Goal: Task Accomplishment & Management: Manage account settings

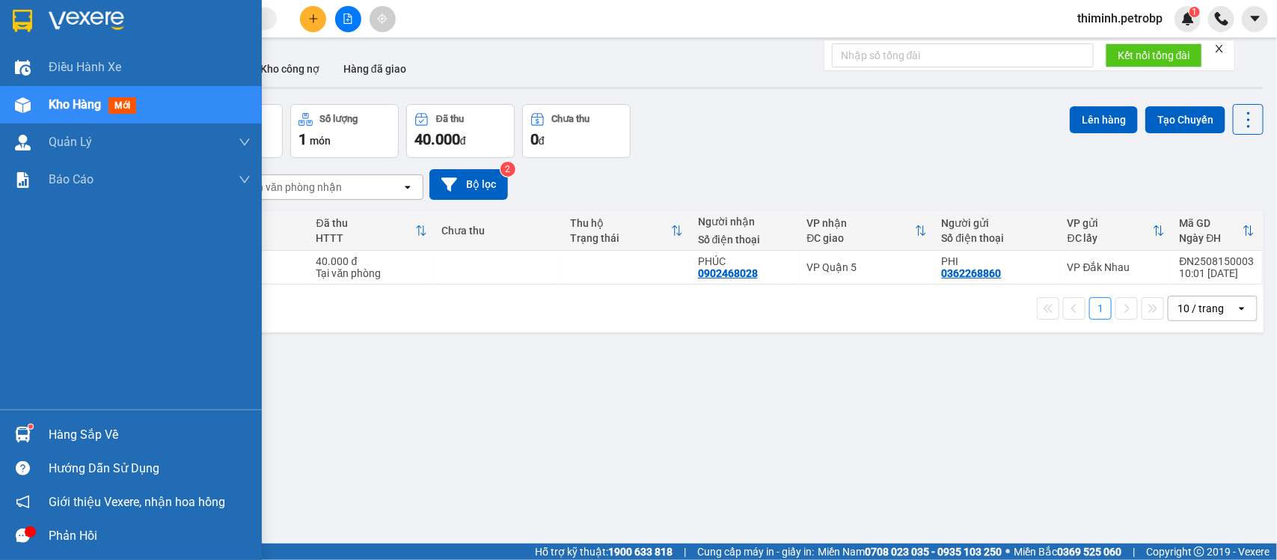
scroll to position [69, 0]
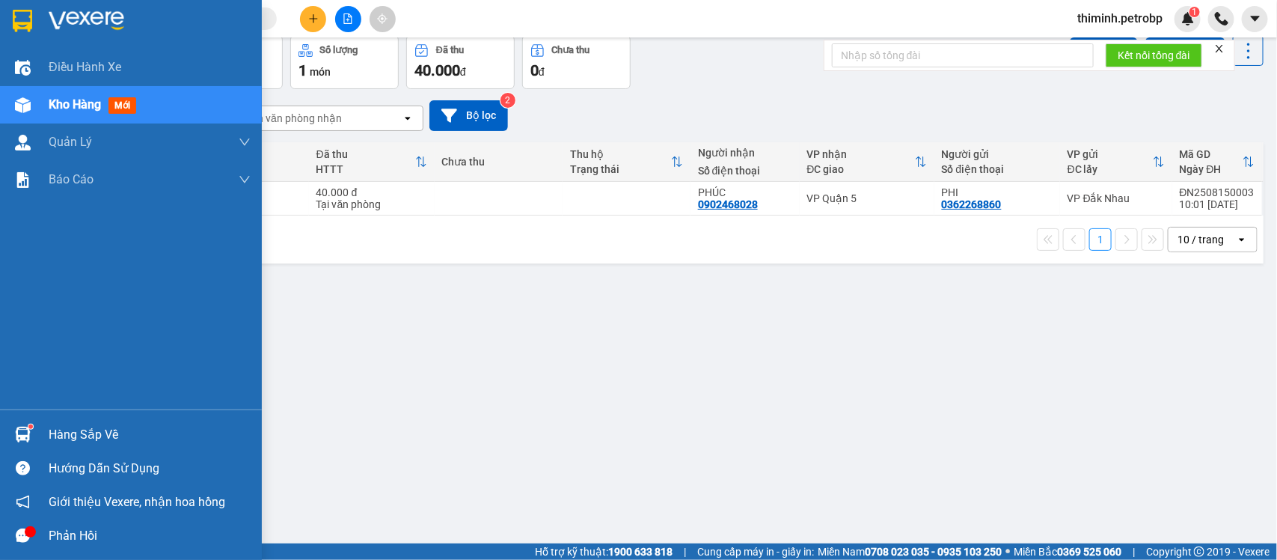
click at [24, 440] on img at bounding box center [23, 434] width 16 height 16
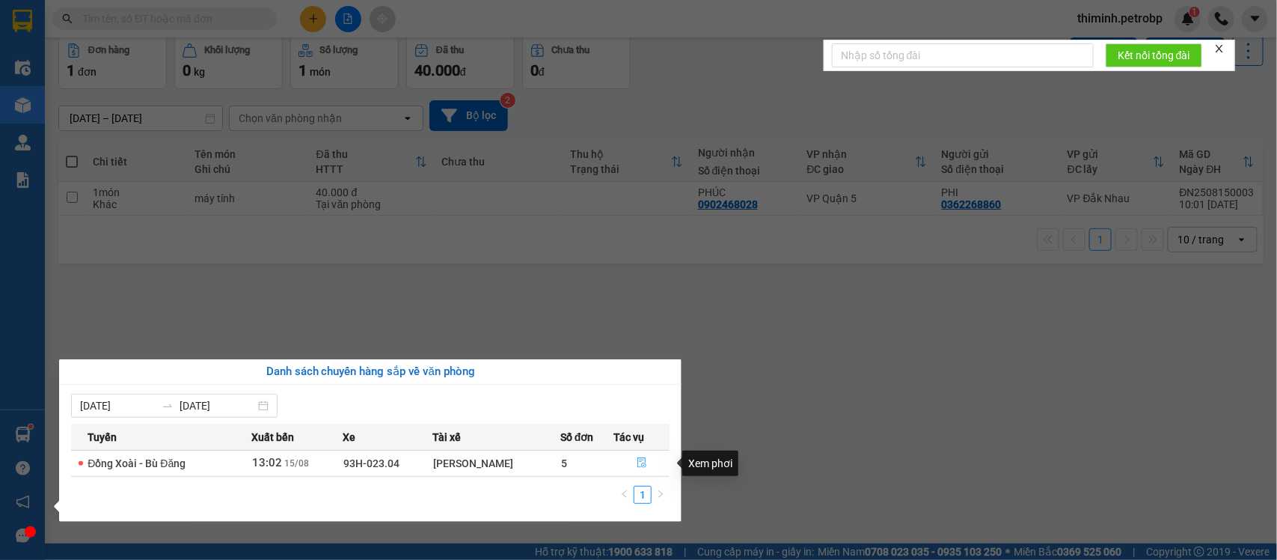
click at [640, 471] on button "button" at bounding box center [641, 463] width 55 height 24
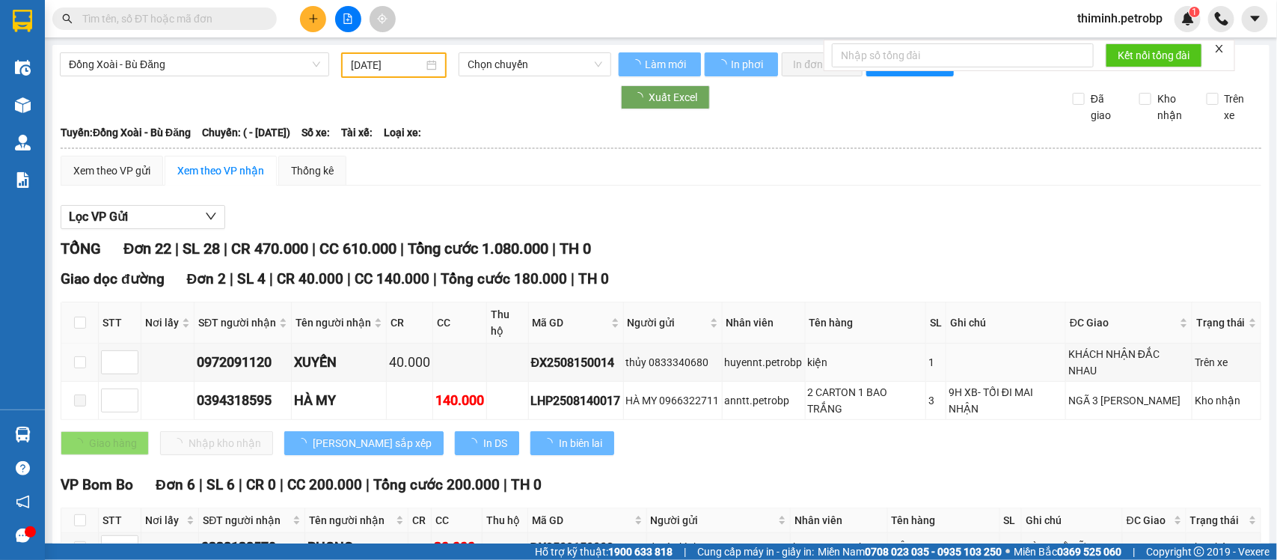
type input "[DATE]"
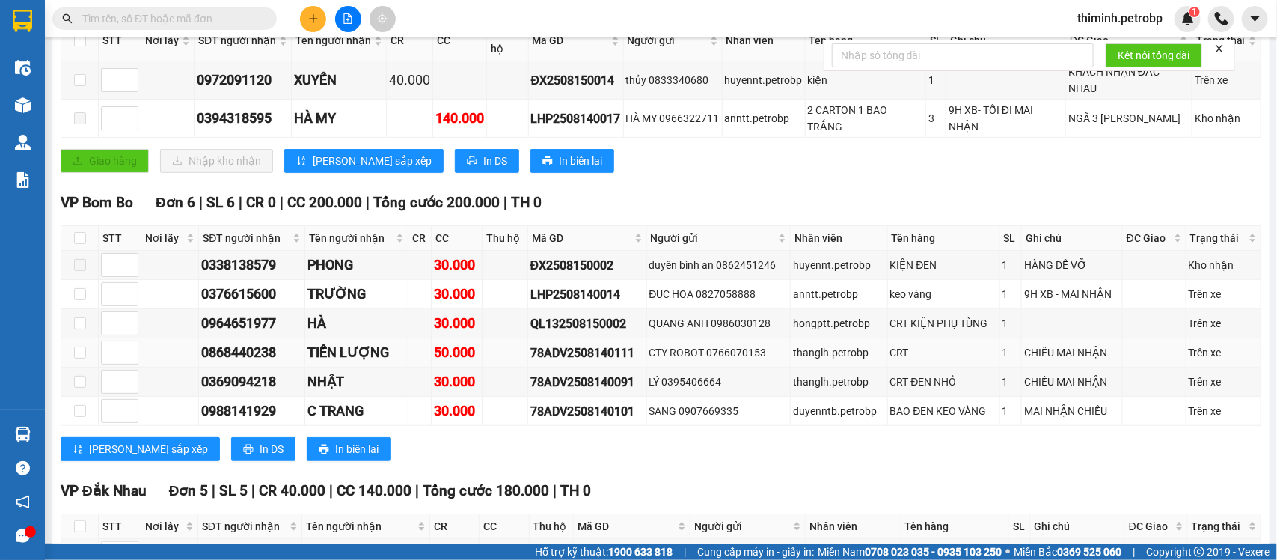
scroll to position [748, 0]
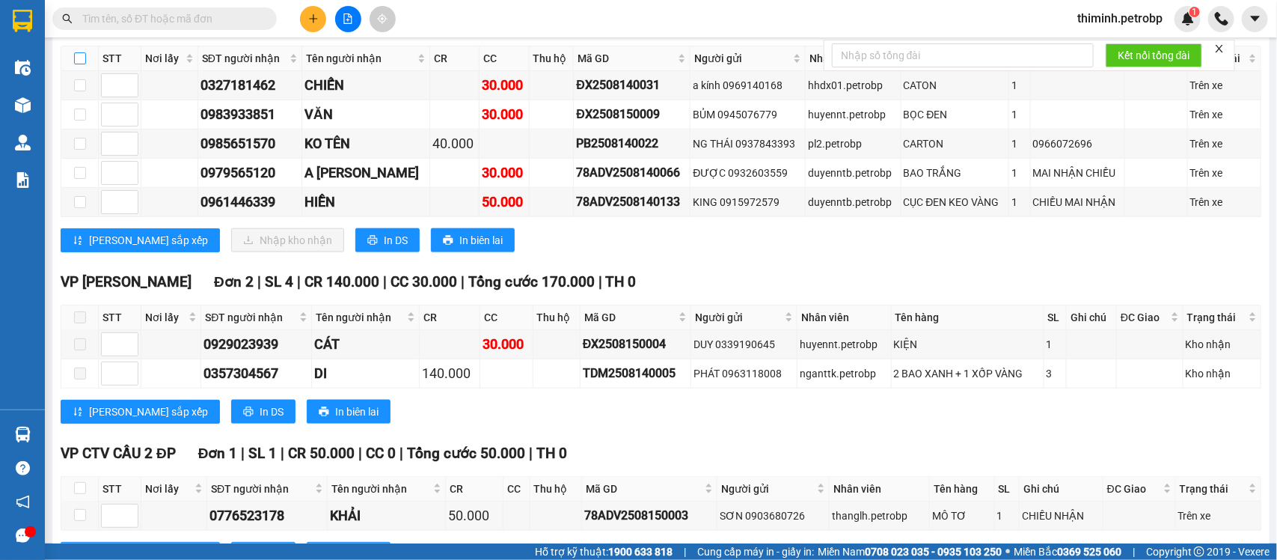
click at [84, 64] on input "checkbox" at bounding box center [80, 58] width 12 height 12
checkbox input "true"
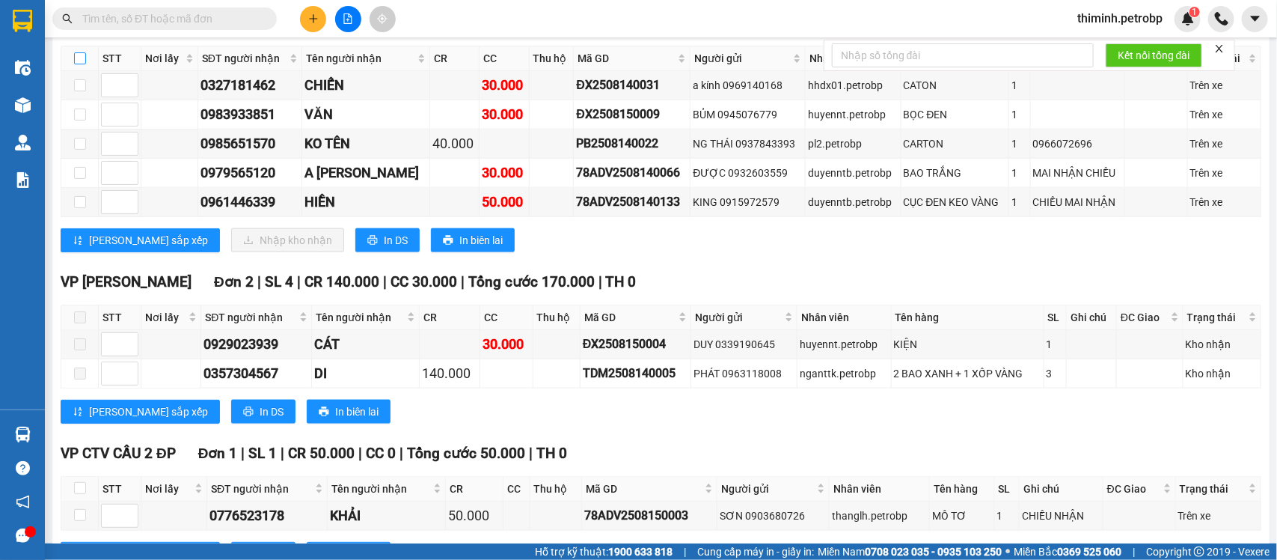
checkbox input "true"
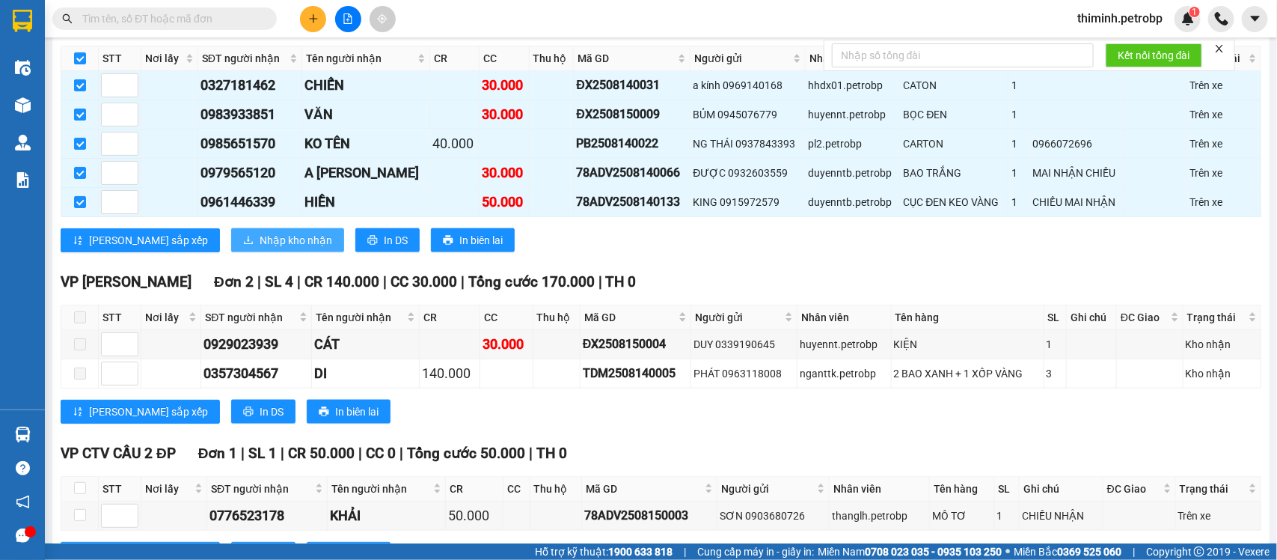
click at [260, 248] on span "Nhập kho nhận" at bounding box center [296, 240] width 73 height 16
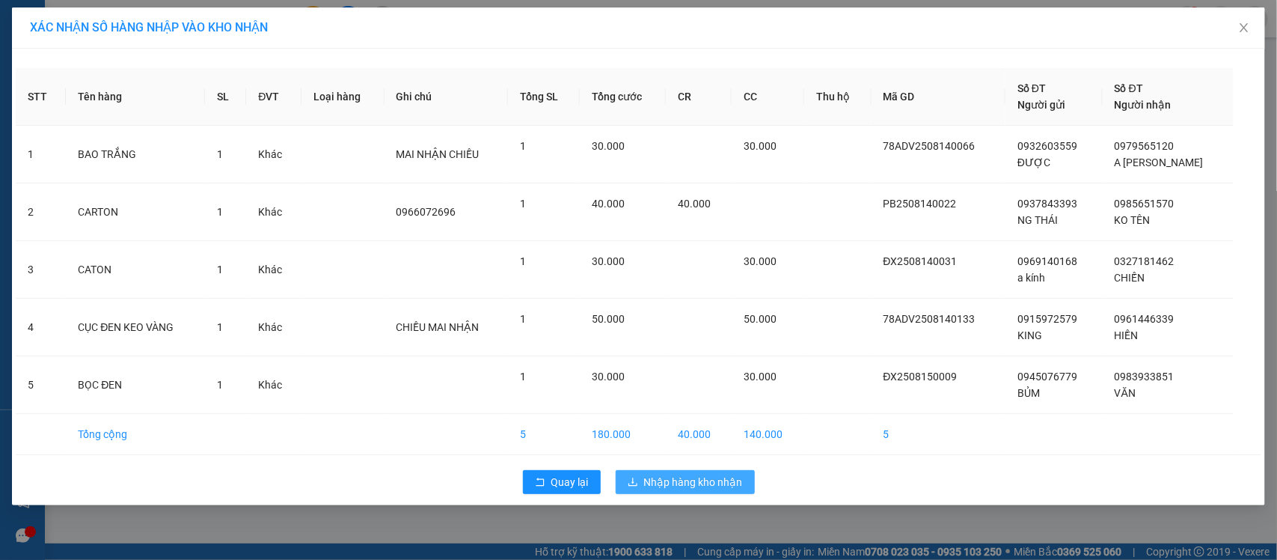
click at [655, 479] on span "Nhập hàng kho nhận" at bounding box center [693, 482] width 99 height 16
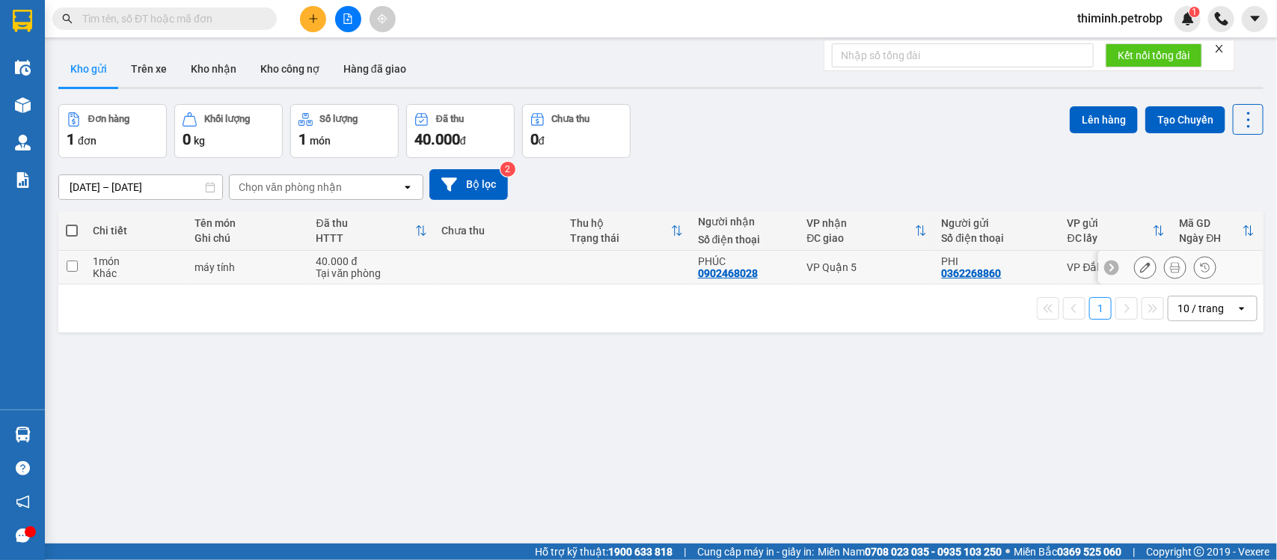
click at [73, 270] on input "checkbox" at bounding box center [72, 265] width 11 height 11
checkbox input "true"
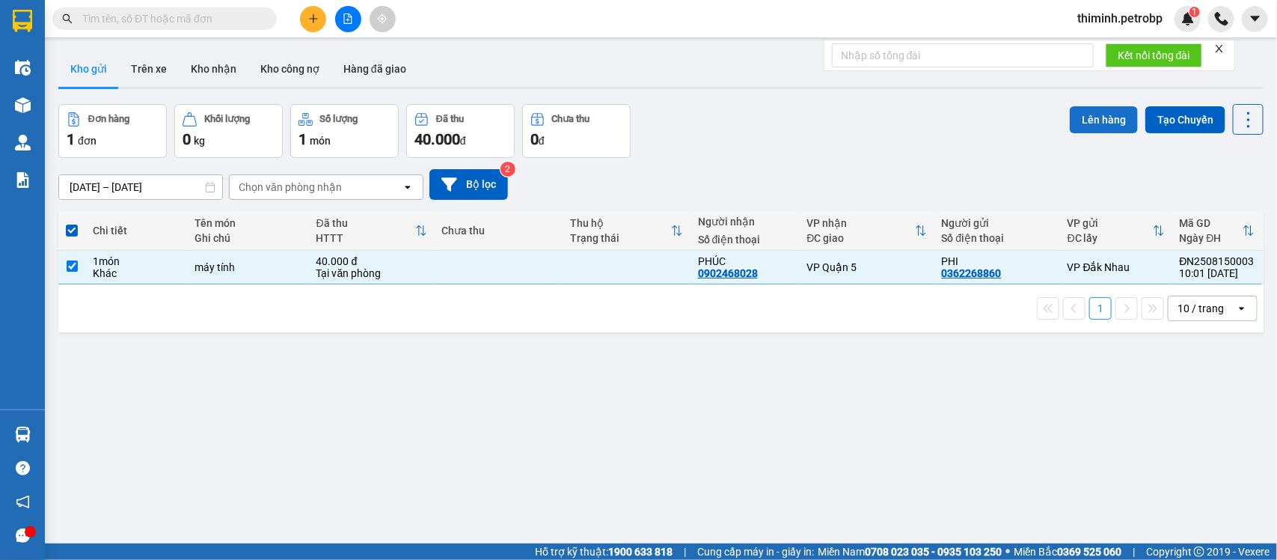
click at [1075, 117] on button "Lên hàng" at bounding box center [1104, 119] width 68 height 27
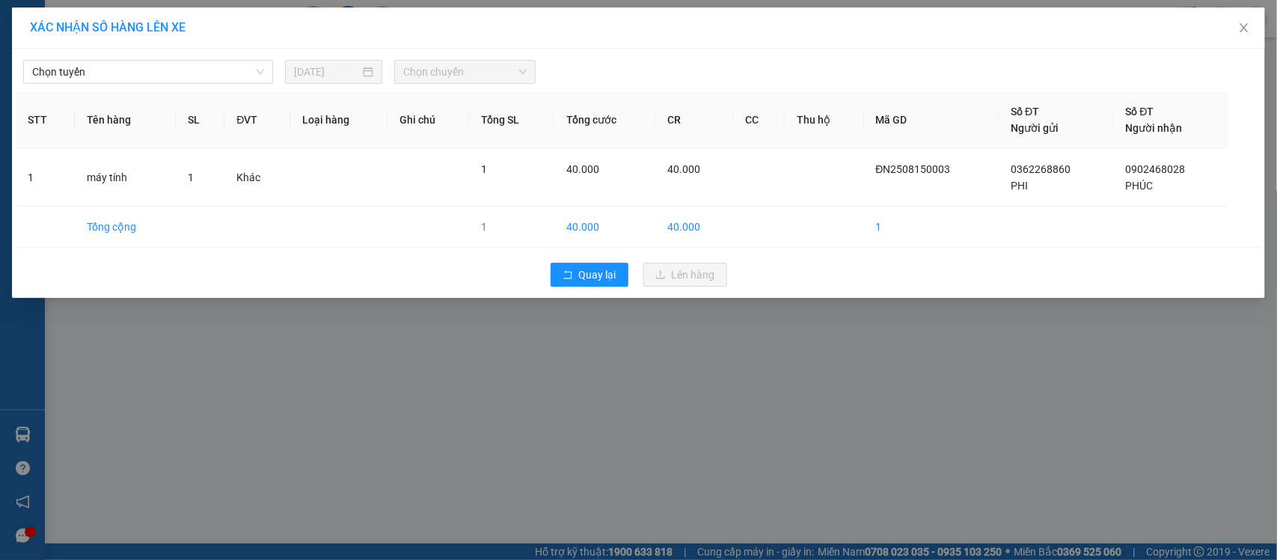
click at [152, 58] on div "Chọn tuyến [DATE] Chọn chuyến" at bounding box center [639, 67] width 1246 height 31
click at [180, 76] on span "Chọn tuyến" at bounding box center [148, 72] width 232 height 22
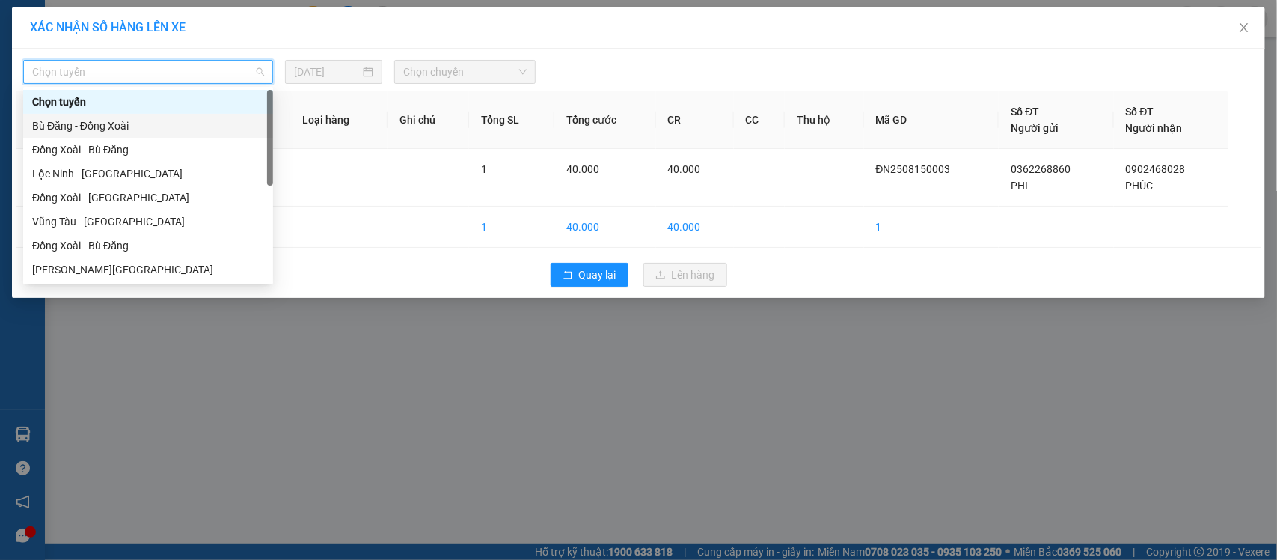
click at [153, 121] on div "Bù Đăng - Đồng Xoài" at bounding box center [148, 125] width 232 height 16
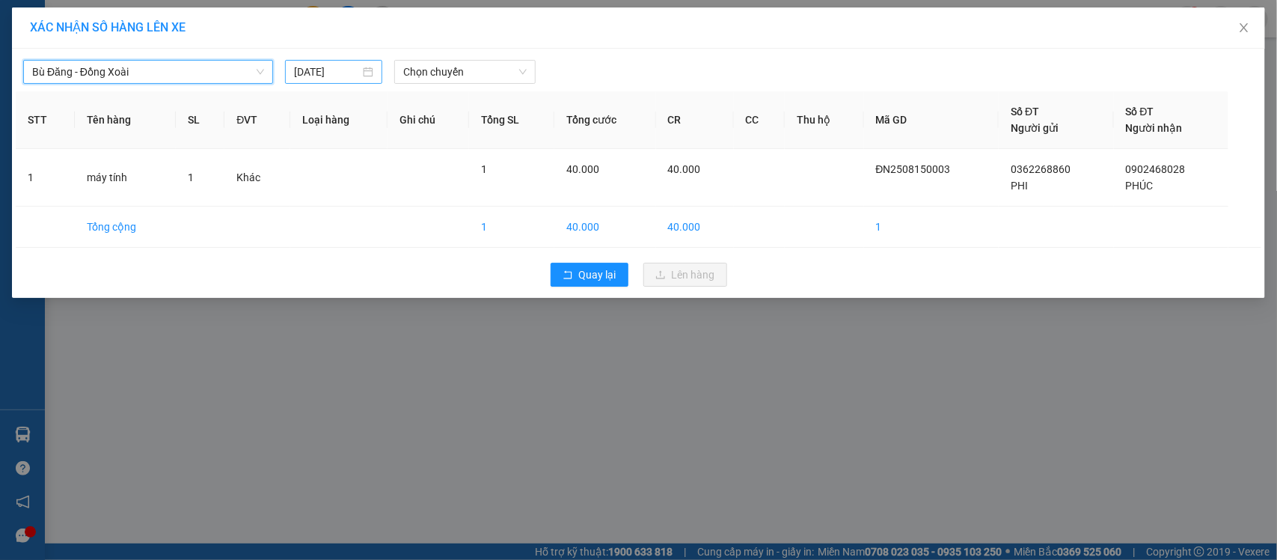
click at [337, 71] on input "[DATE]" at bounding box center [327, 72] width 66 height 16
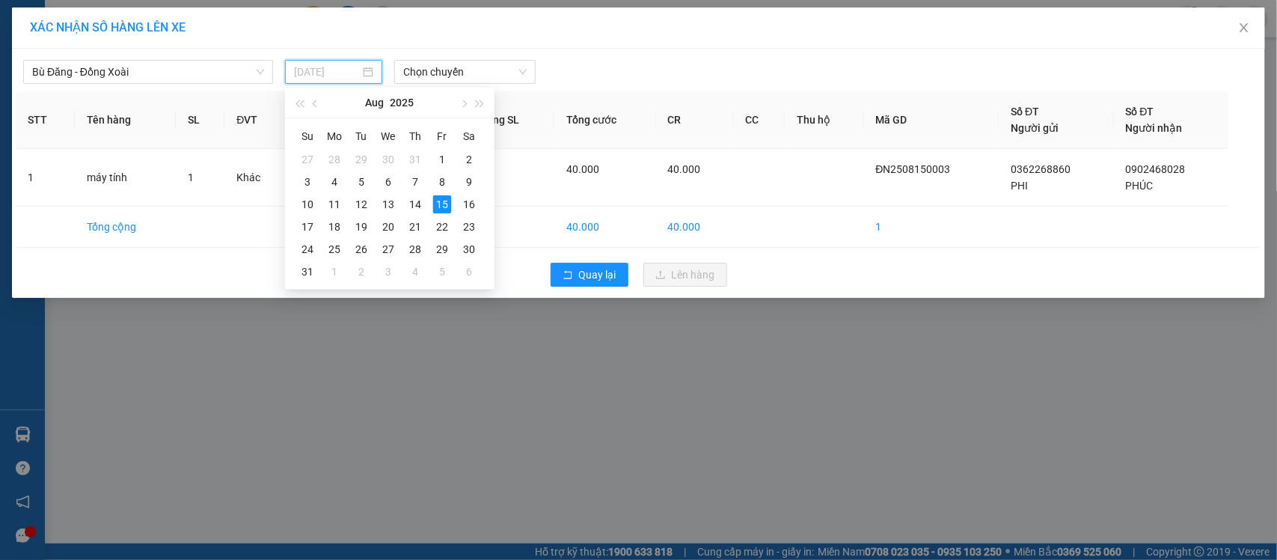
type input "[DATE]"
click at [495, 64] on span "Chọn chuyến" at bounding box center [464, 72] width 123 height 22
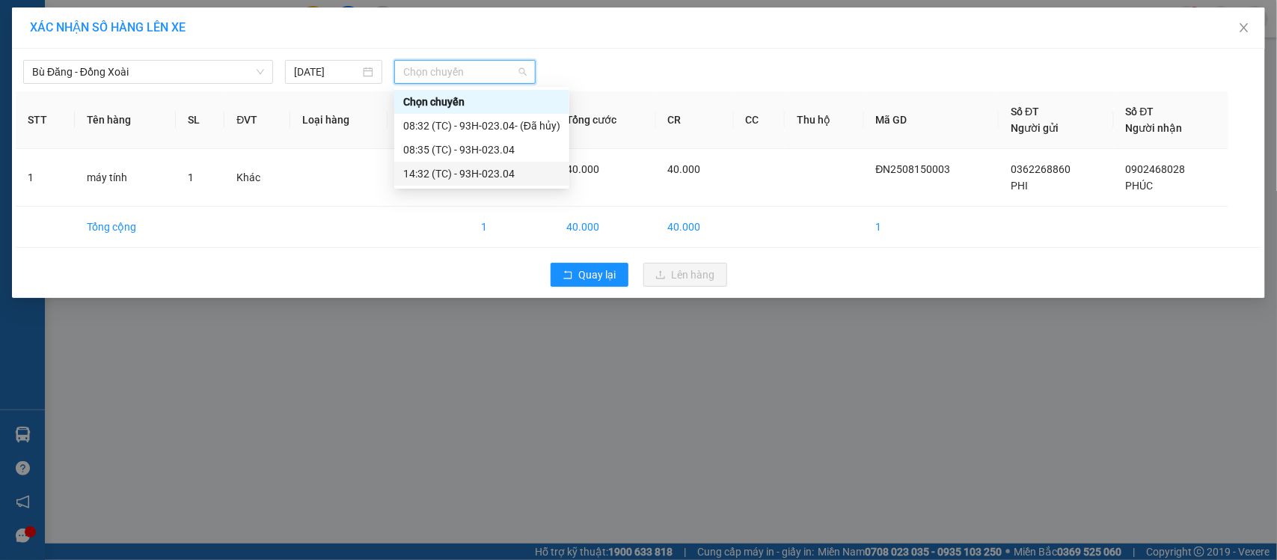
click at [454, 167] on div "14:32 (TC) - 93H-023.04" at bounding box center [481, 173] width 157 height 16
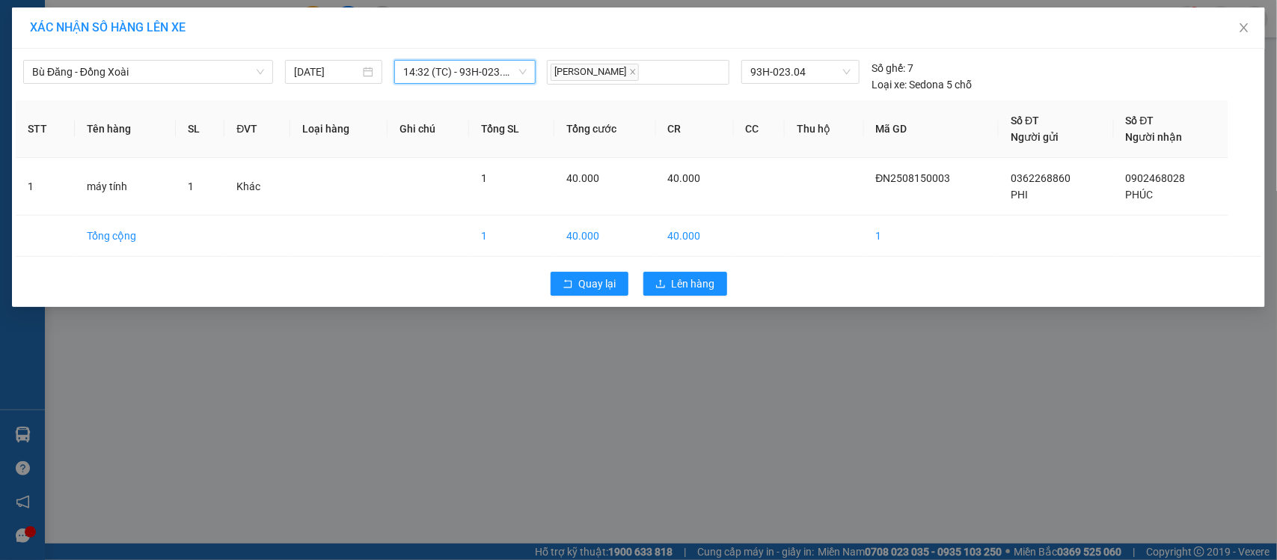
click at [668, 264] on div "Quay lại Lên hàng" at bounding box center [639, 283] width 1246 height 39
click at [676, 289] on span "Lên hàng" at bounding box center [693, 283] width 43 height 16
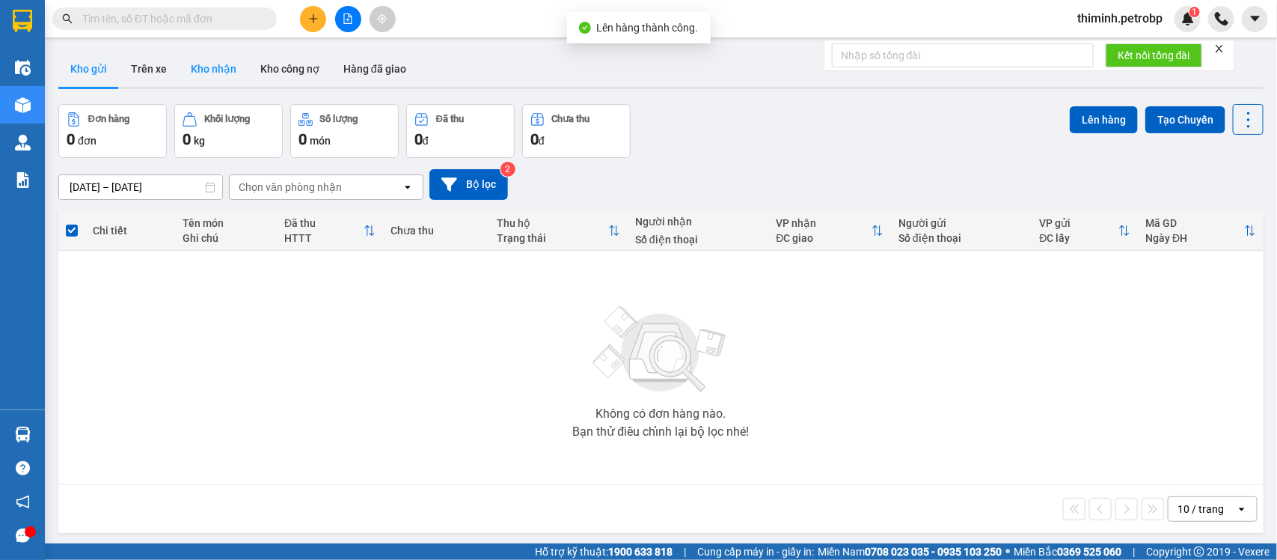
click at [201, 73] on button "Kho nhận" at bounding box center [214, 69] width 70 height 36
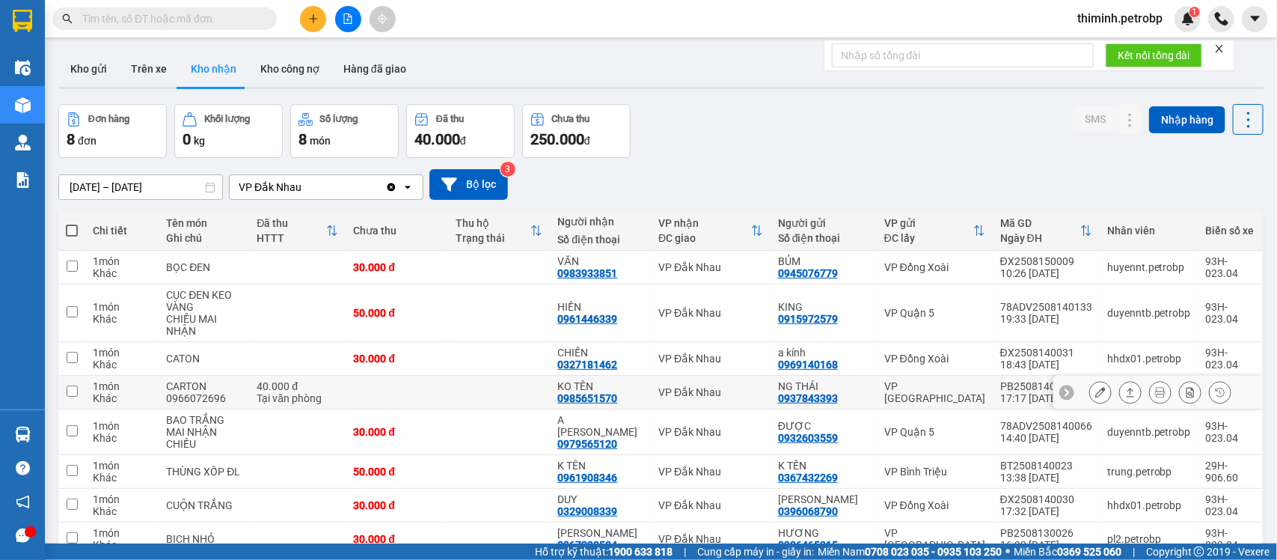
scroll to position [76, 0]
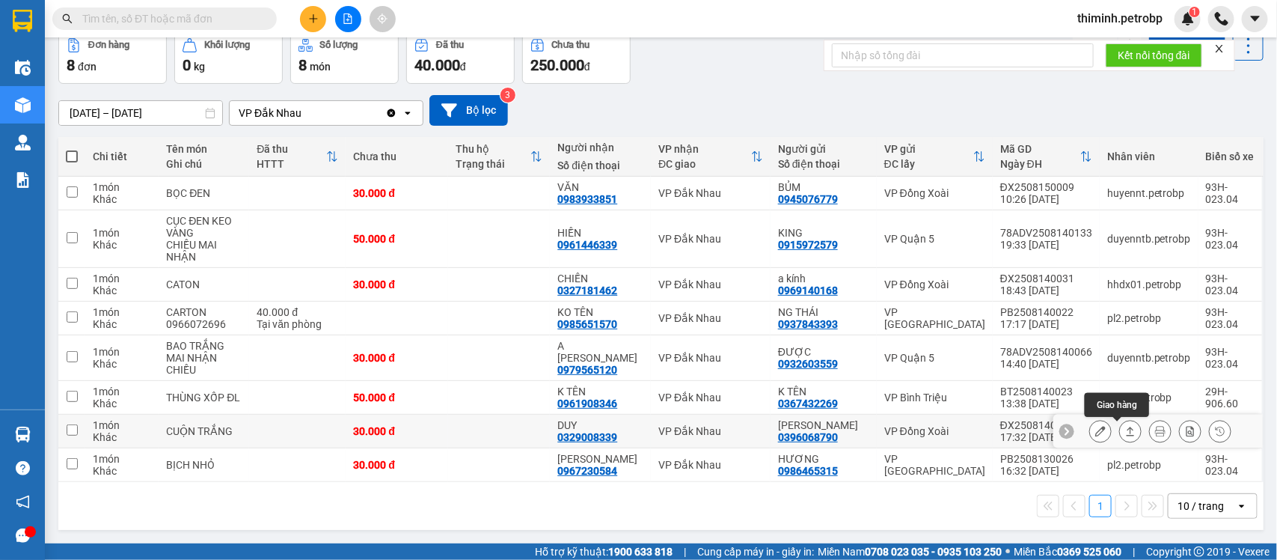
click at [1125, 429] on icon at bounding box center [1130, 431] width 10 height 10
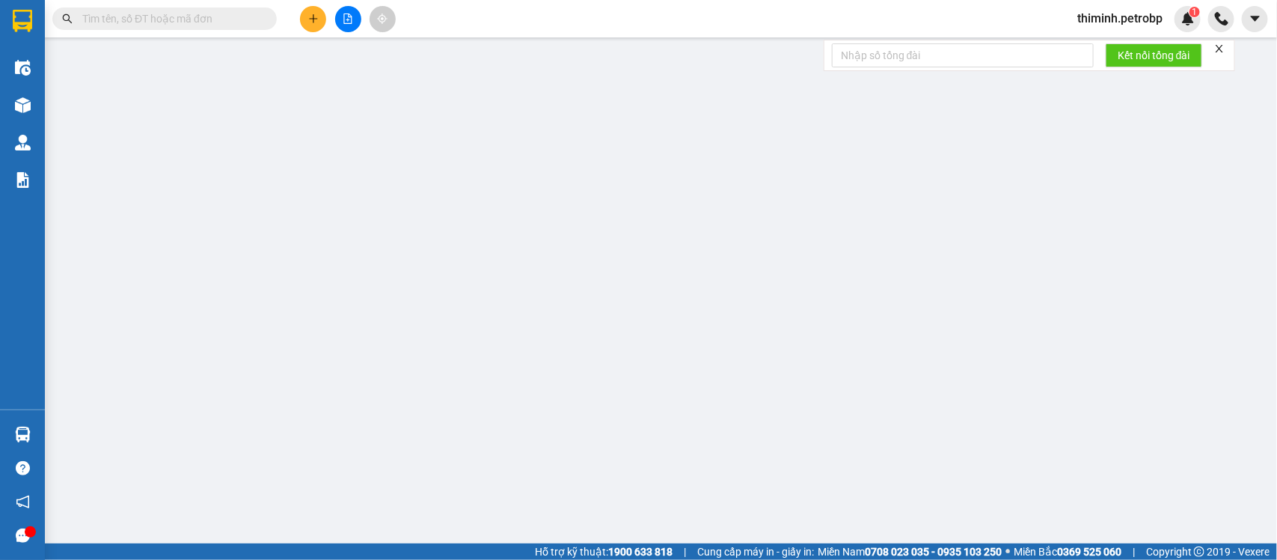
type input "0396068790"
type input "[PERSON_NAME]"
type input "0329008339"
type input "DUY"
type input "30.000"
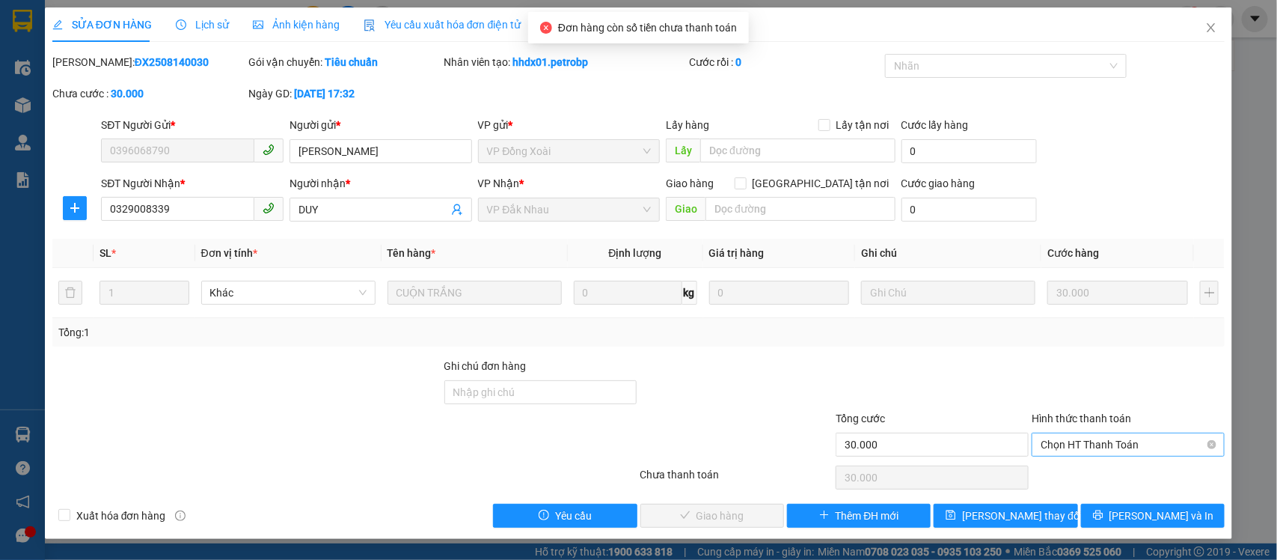
click at [1108, 444] on span "Chọn HT Thanh Toán" at bounding box center [1128, 444] width 175 height 22
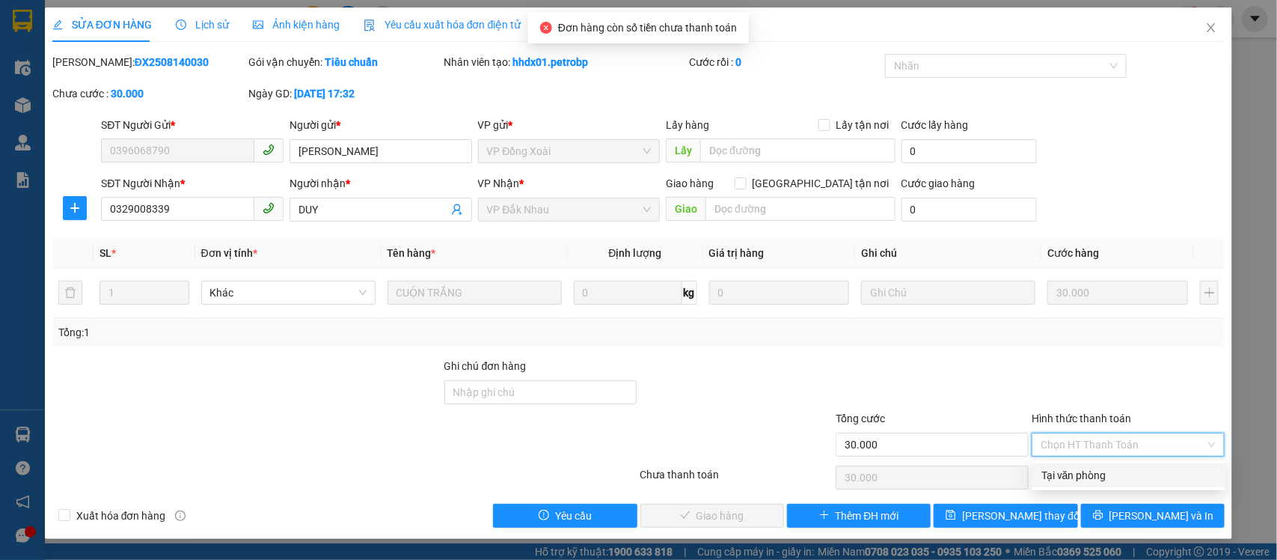
click at [1093, 468] on div "Tại văn phòng" at bounding box center [1128, 475] width 175 height 16
type input "0"
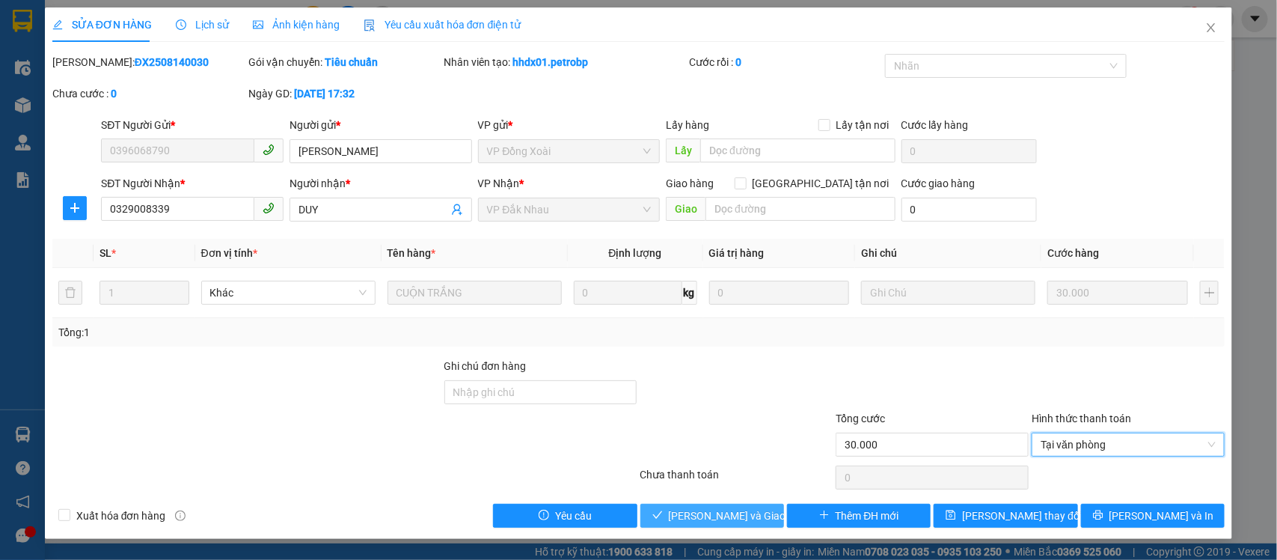
click at [716, 517] on span "[PERSON_NAME] và Giao hàng" at bounding box center [741, 515] width 144 height 16
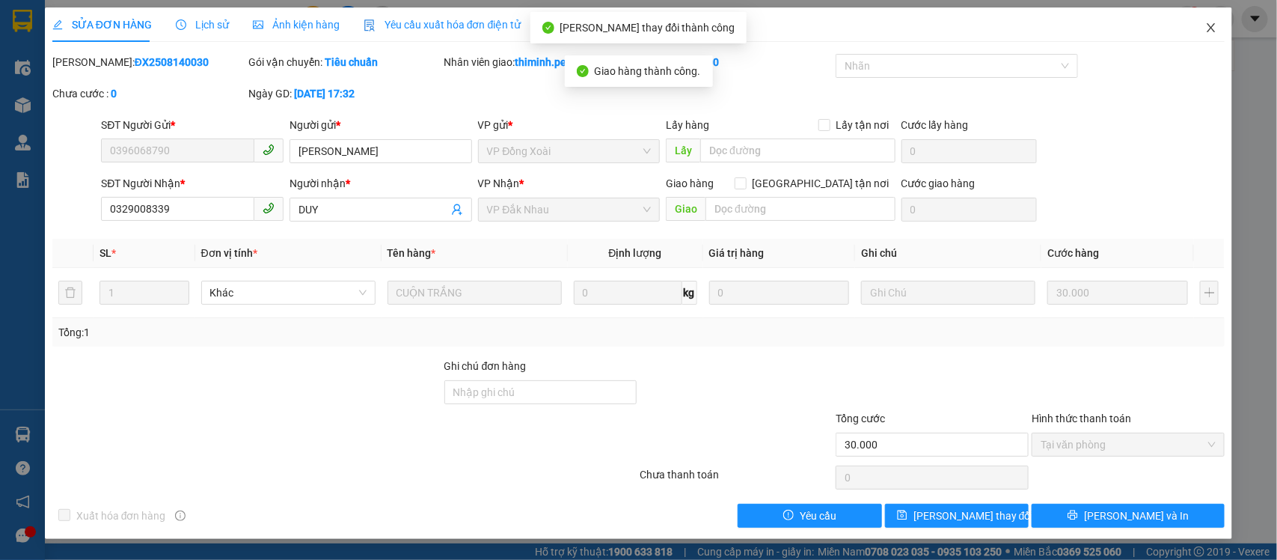
click at [1203, 34] on span "Close" at bounding box center [1211, 28] width 42 height 42
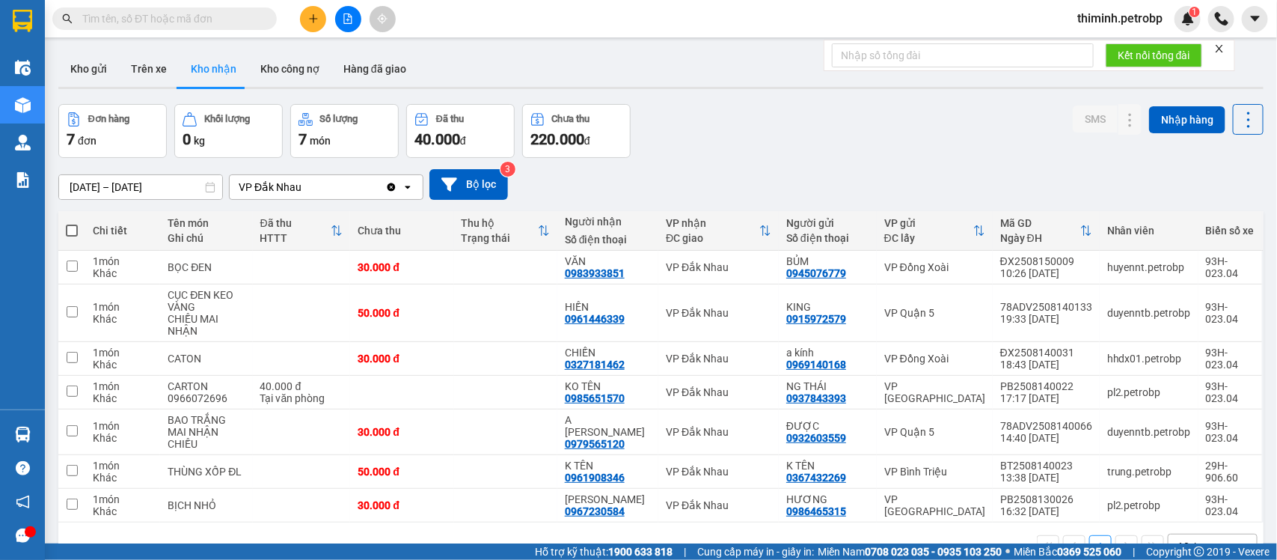
click at [1205, 32] on div "Kết quả tìm kiếm ( 1 ) Bộ lọc Mã ĐH Trạng thái Món hàng Tổng cước Chưa cước Ngư…" at bounding box center [638, 18] width 1277 height 37
click at [148, 66] on button "Trên xe" at bounding box center [149, 69] width 60 height 36
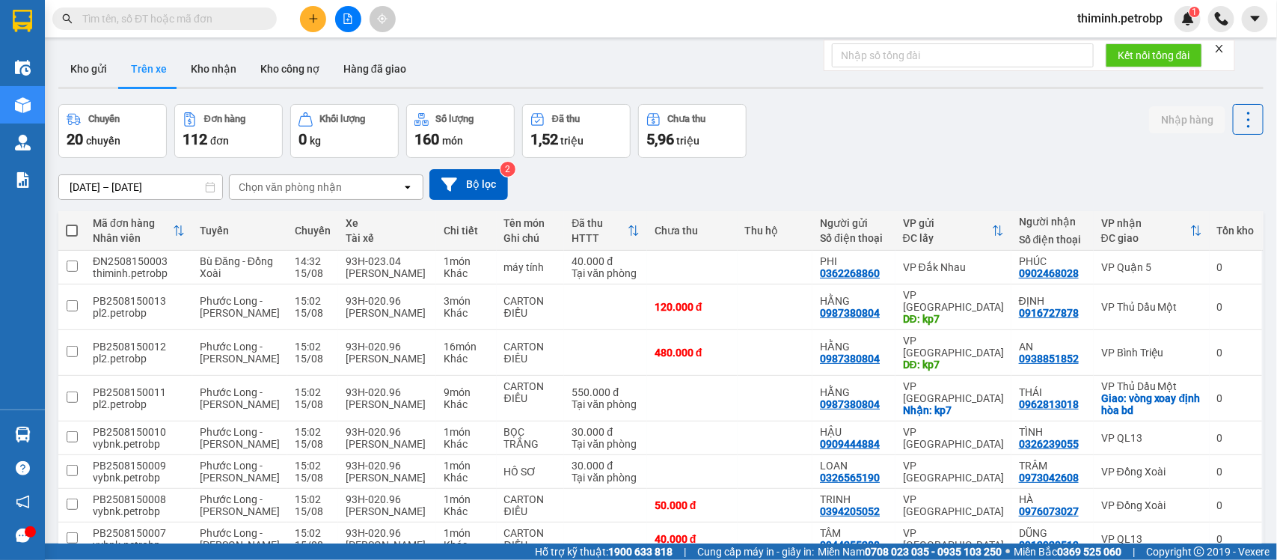
click at [375, 191] on div "Chọn văn phòng nhận" at bounding box center [316, 187] width 172 height 24
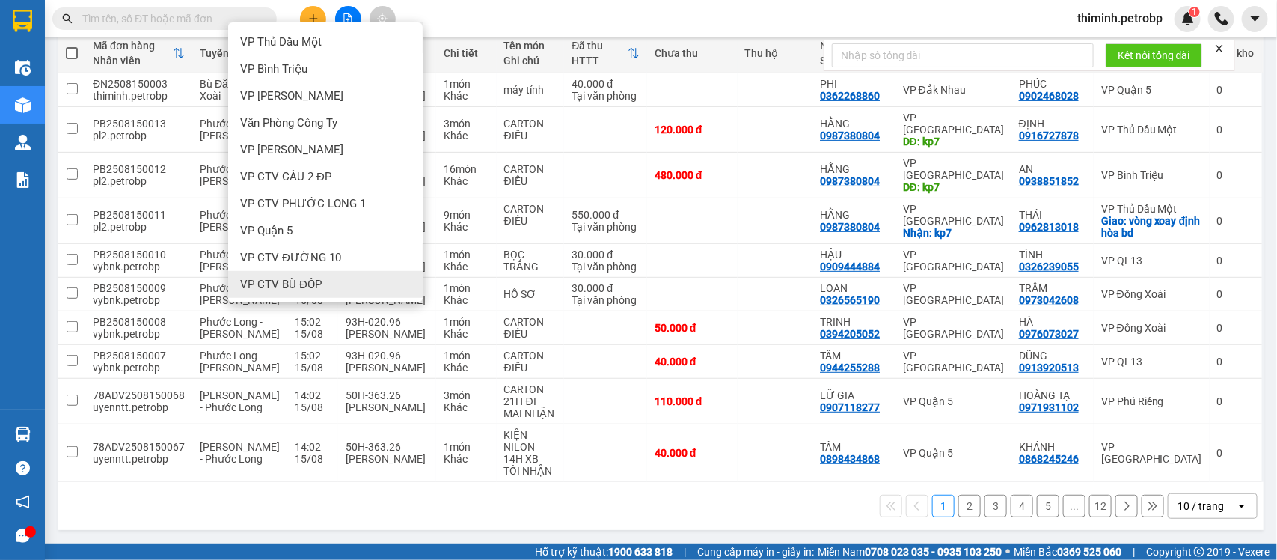
scroll to position [163, 0]
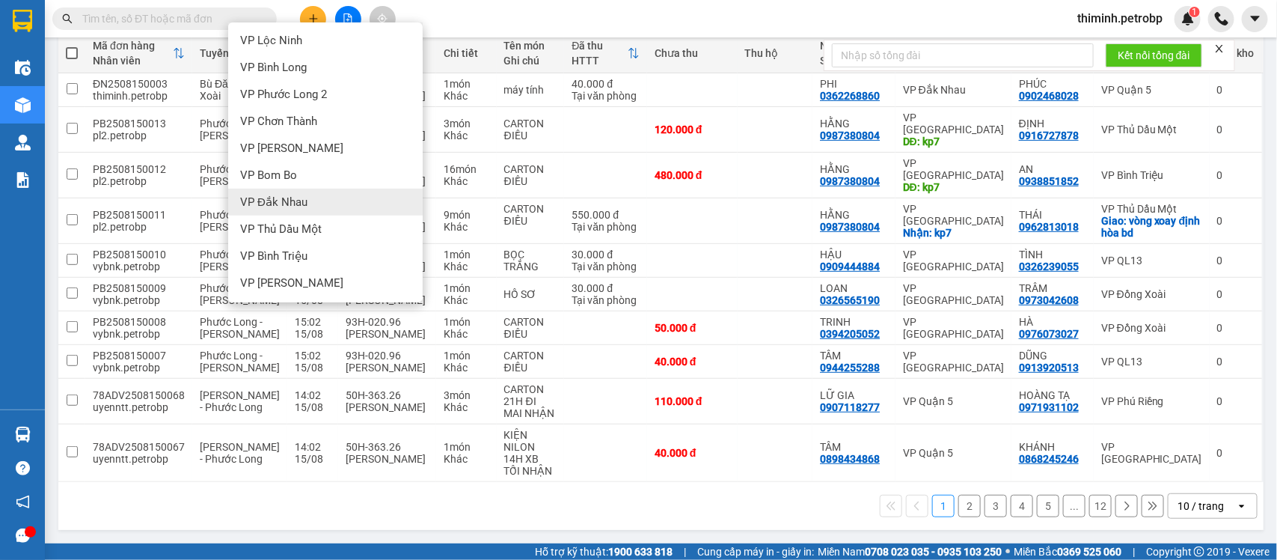
click at [311, 193] on div "VP Đắk Nhau" at bounding box center [325, 202] width 195 height 27
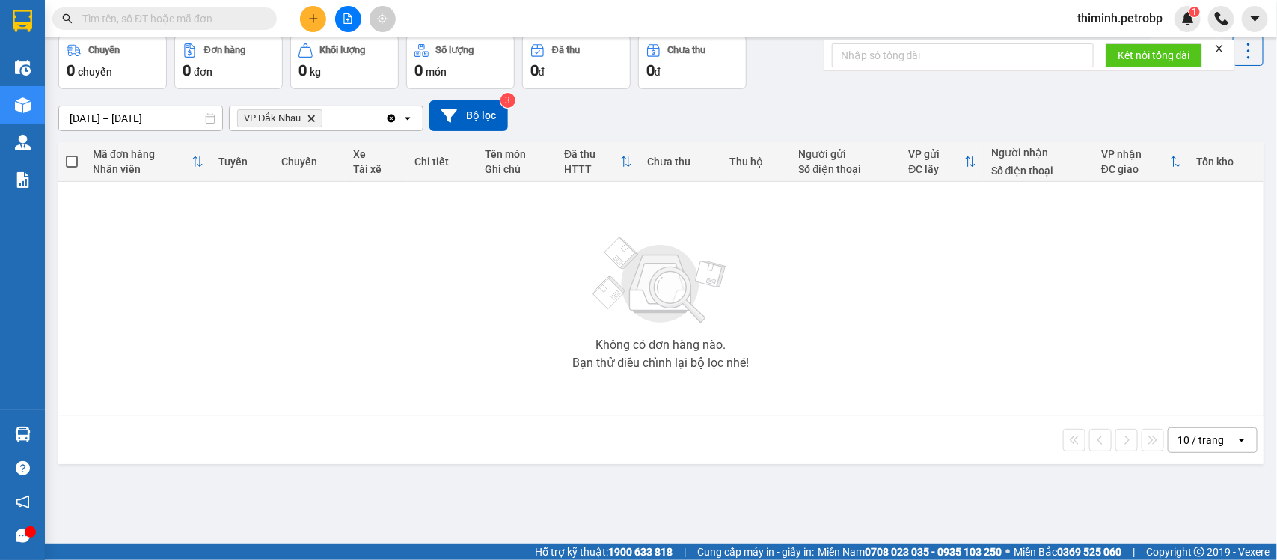
scroll to position [0, 0]
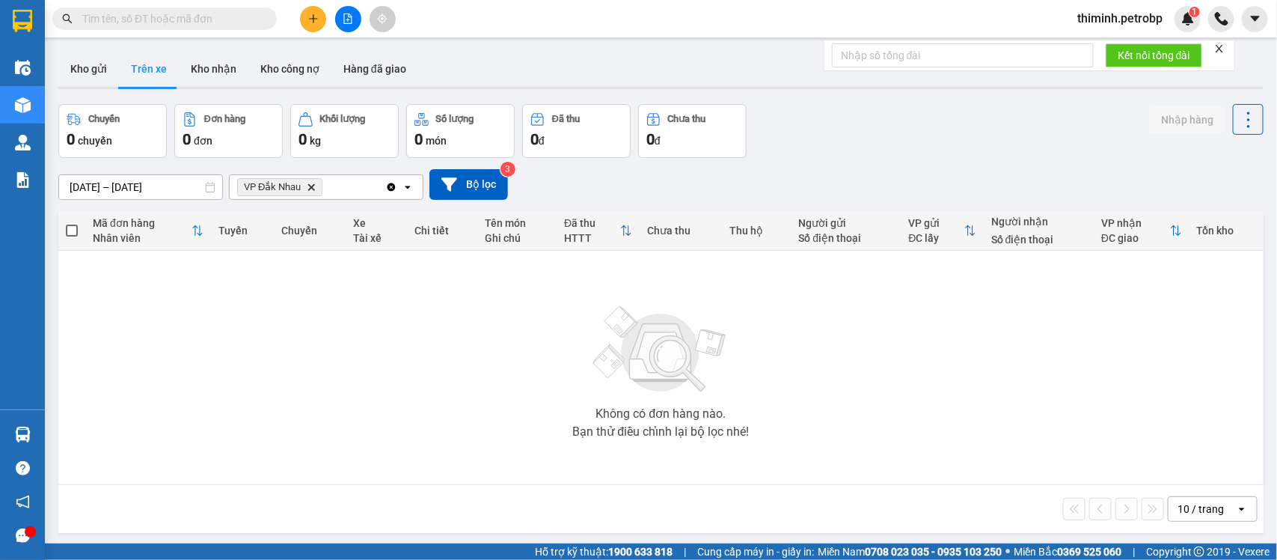
click at [162, 189] on input "[DATE] – [DATE]" at bounding box center [140, 187] width 163 height 24
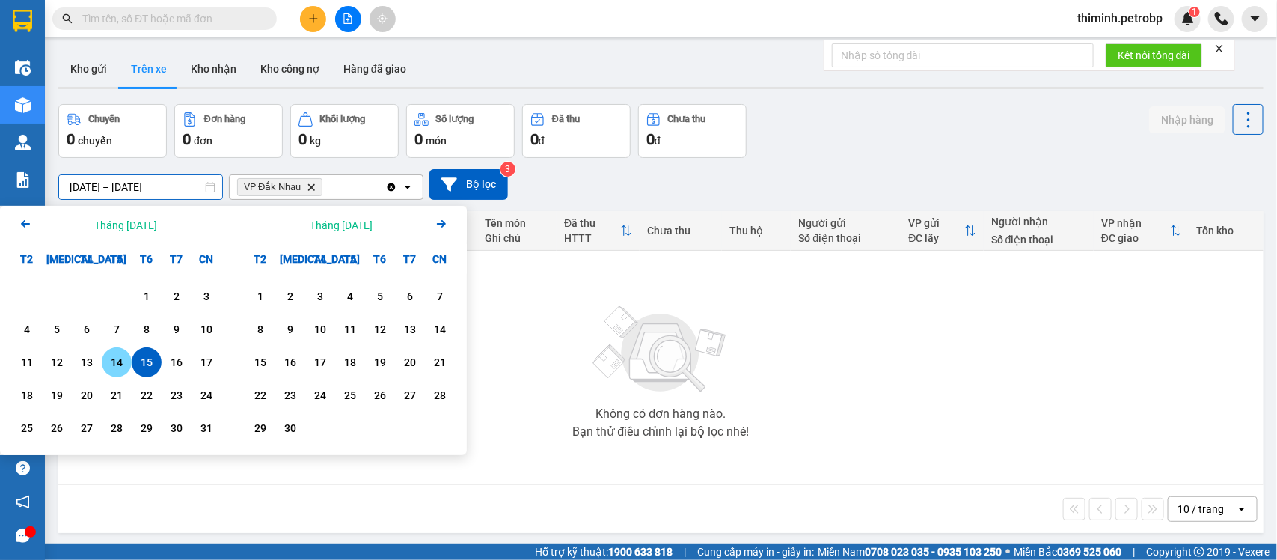
click at [117, 354] on div "14" at bounding box center [116, 362] width 21 height 18
click at [147, 356] on div "15" at bounding box center [146, 362] width 21 height 18
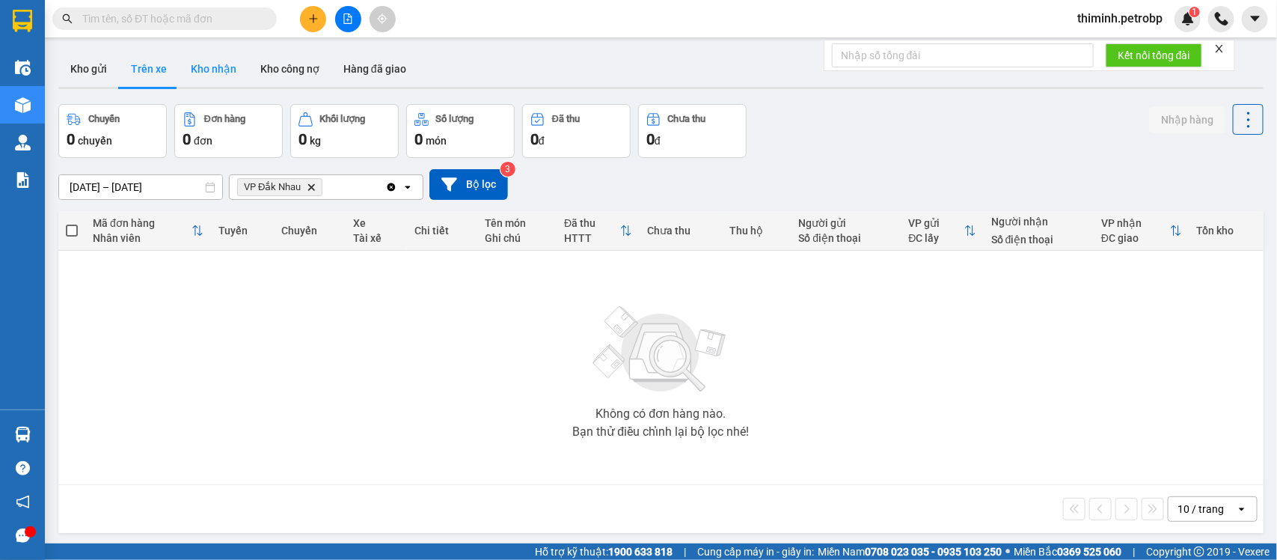
click at [218, 73] on button "Kho nhận" at bounding box center [214, 69] width 70 height 36
type input "[DATE] – [DATE]"
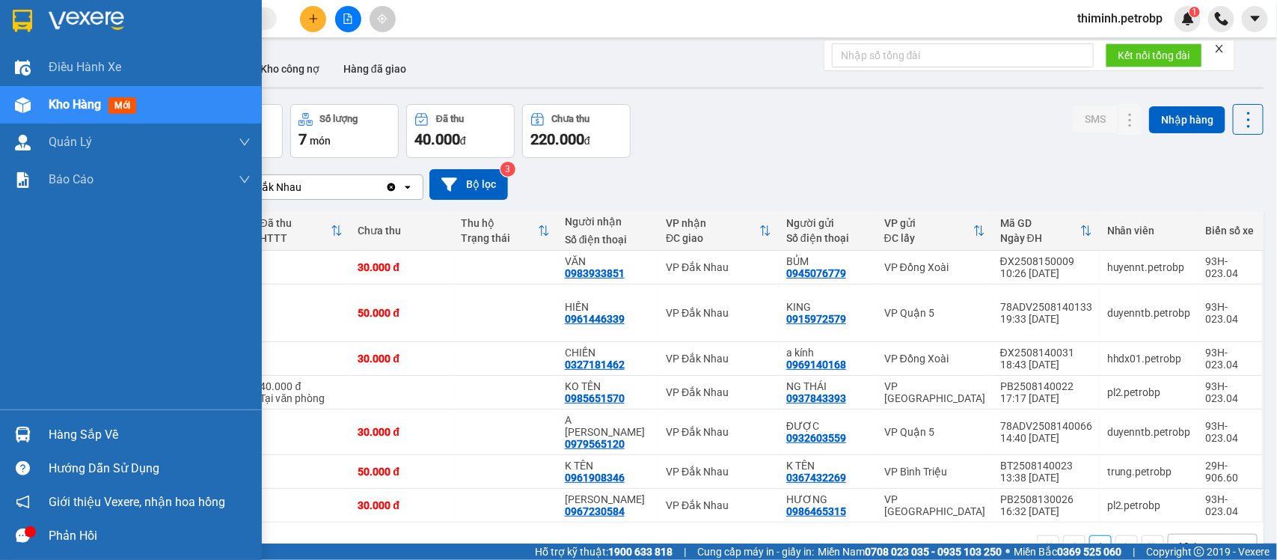
click at [61, 331] on div "Điều hành xe Kho hàng mới Quản [PERSON_NAME] lý chuyến Quản lý giao nhận mới Qu…" at bounding box center [131, 229] width 262 height 361
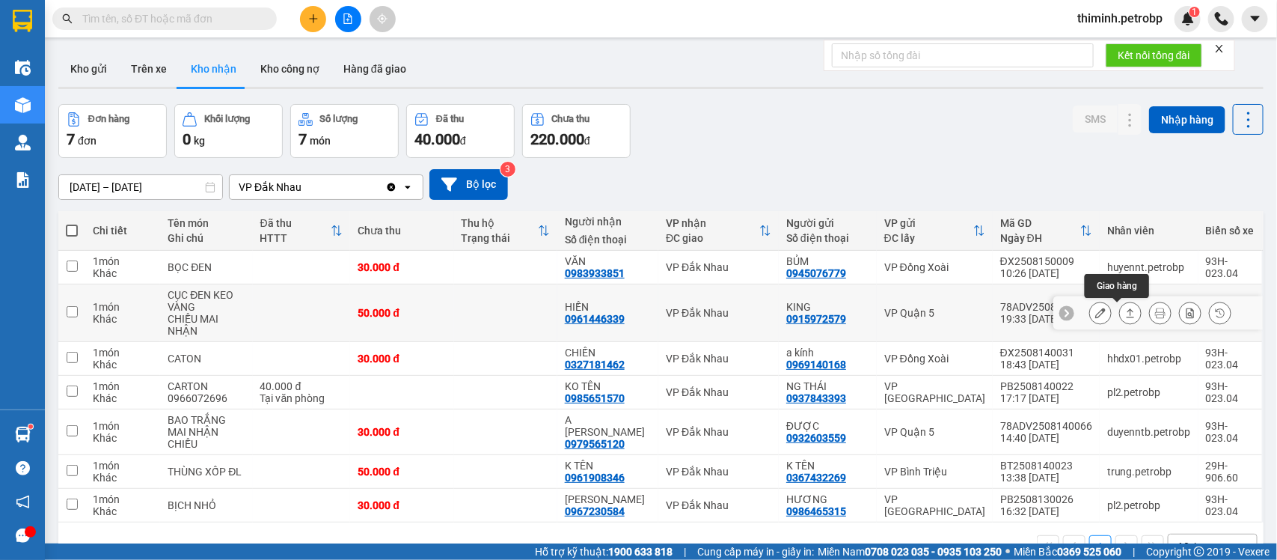
click at [1120, 304] on button at bounding box center [1130, 313] width 21 height 26
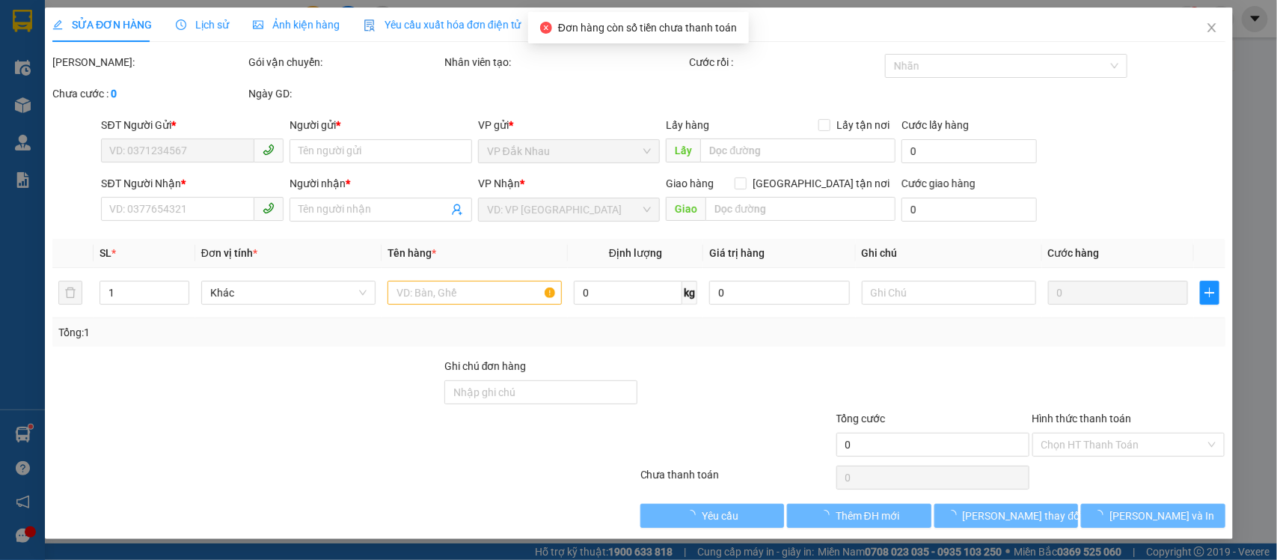
type input "0915972579"
type input "KING"
type input "0961446339"
type input "HIỀN"
type input "50.000"
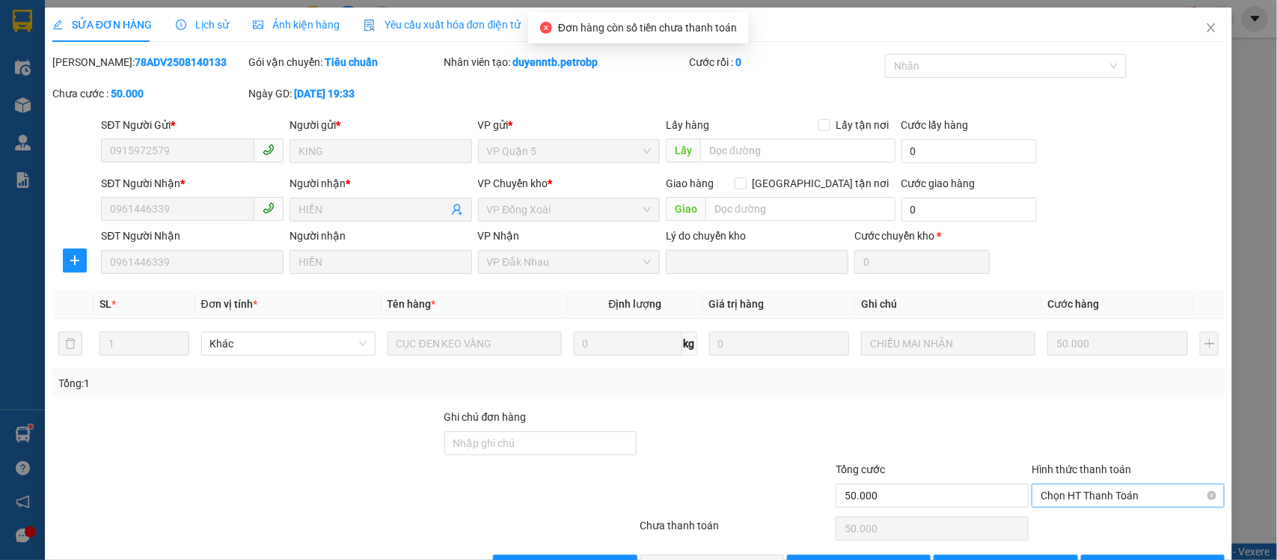
scroll to position [49, 0]
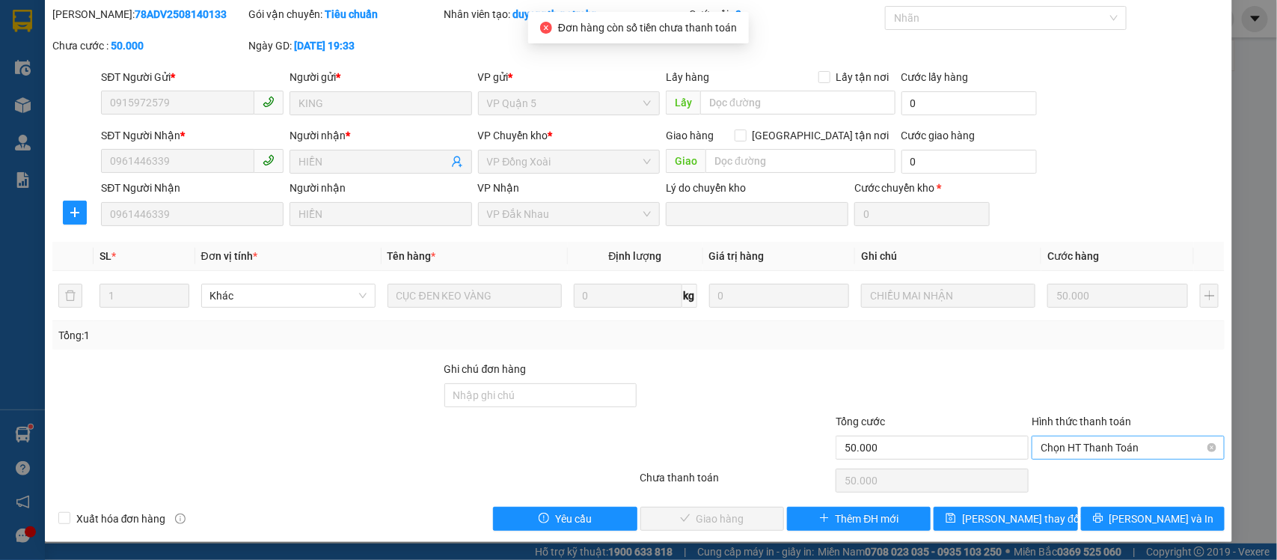
click at [1107, 451] on span "Chọn HT Thanh Toán" at bounding box center [1128, 447] width 175 height 22
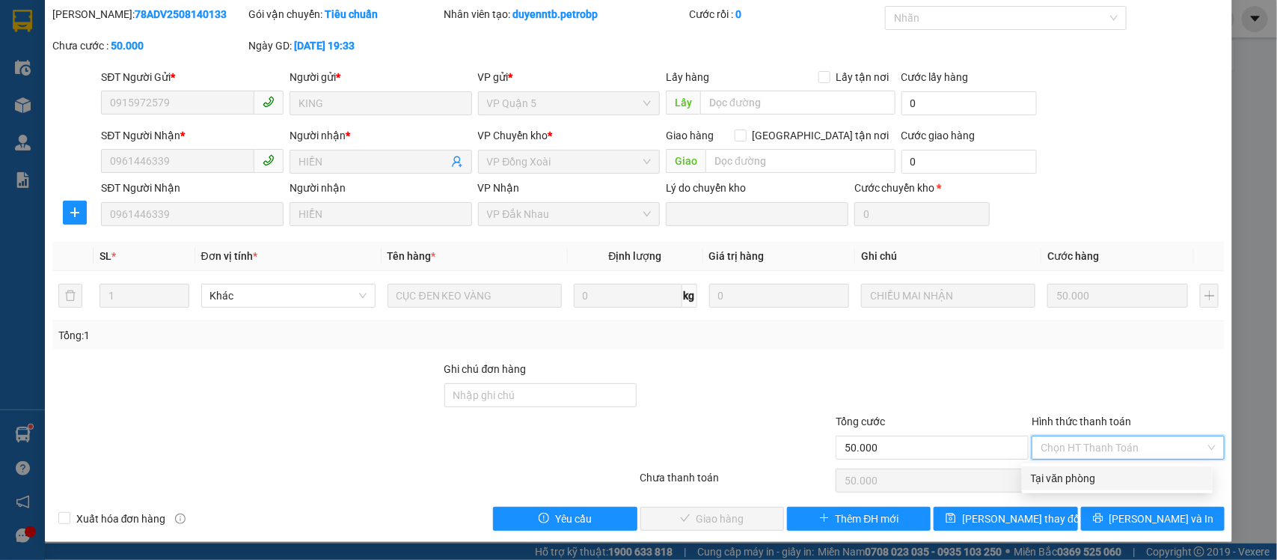
click at [1081, 476] on div "Tại văn phòng" at bounding box center [1117, 478] width 173 height 16
type input "0"
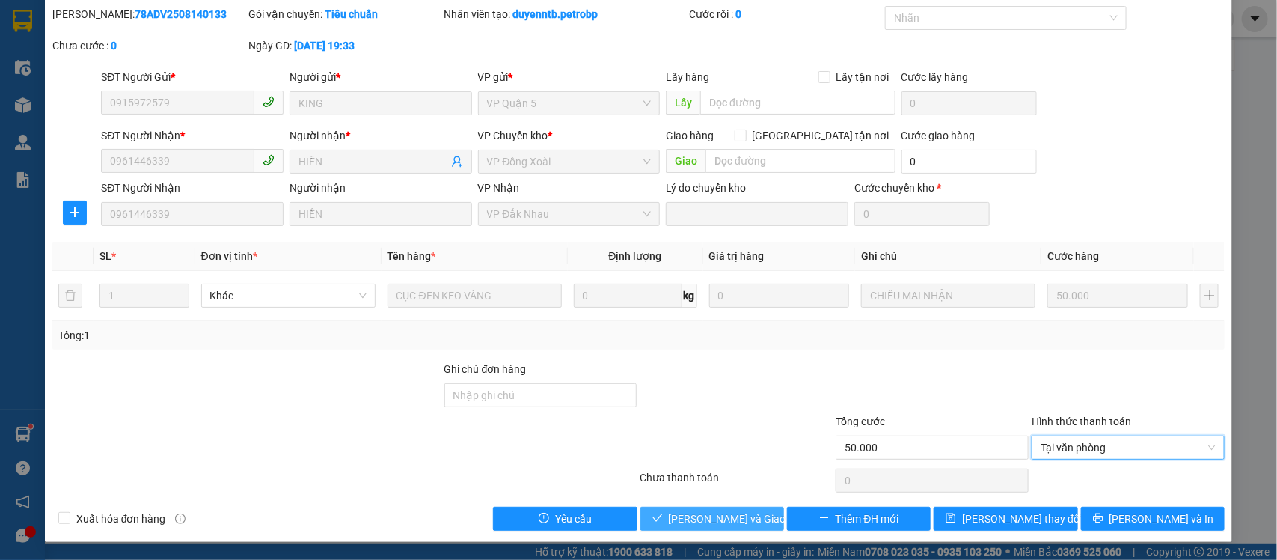
click at [735, 525] on span "[PERSON_NAME] và Giao hàng" at bounding box center [741, 518] width 144 height 16
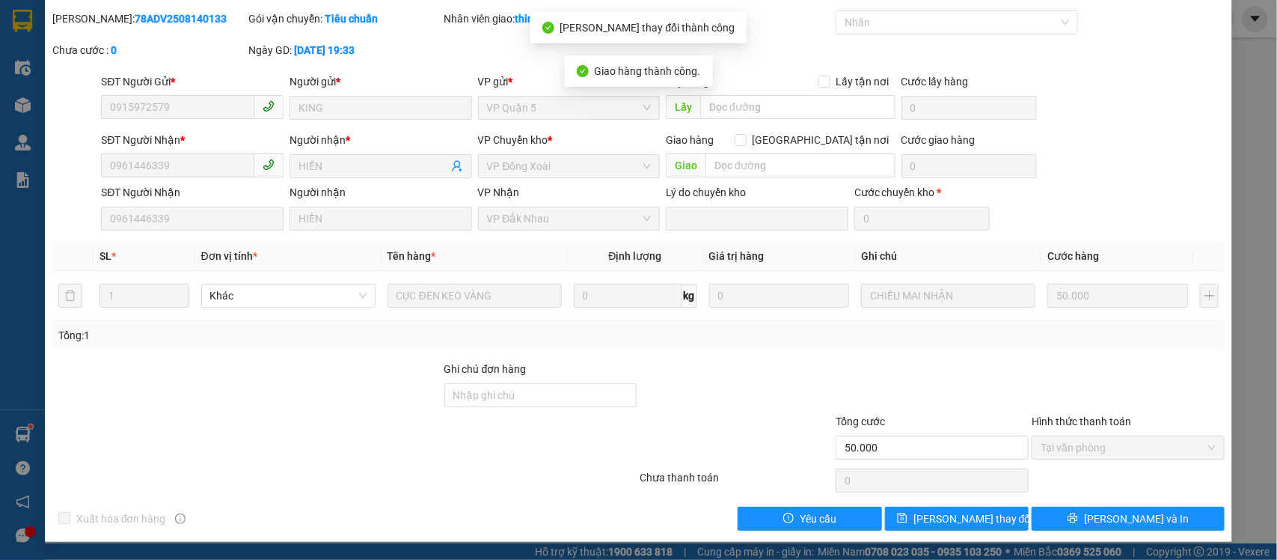
scroll to position [0, 0]
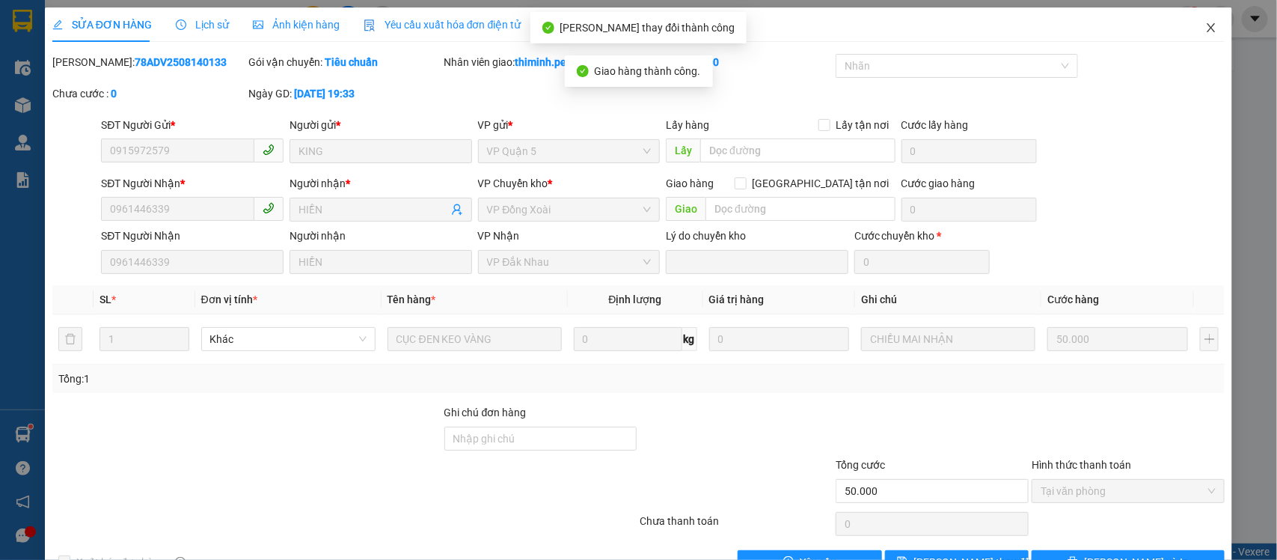
click at [1208, 26] on icon "close" at bounding box center [1212, 27] width 8 height 9
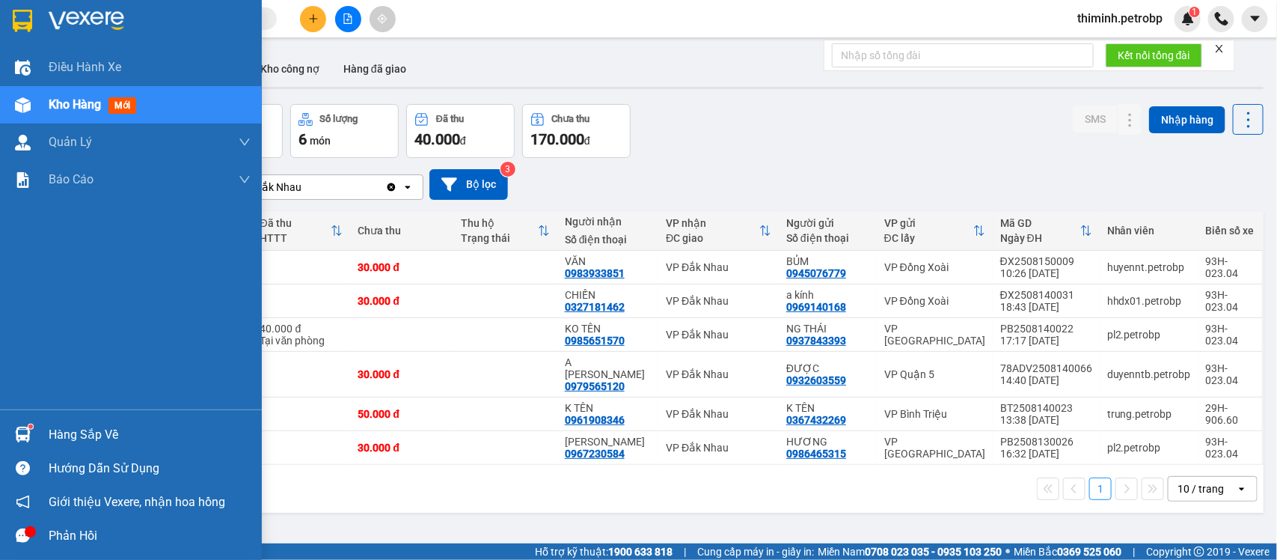
click at [37, 423] on div "Hàng sắp về" at bounding box center [131, 434] width 262 height 34
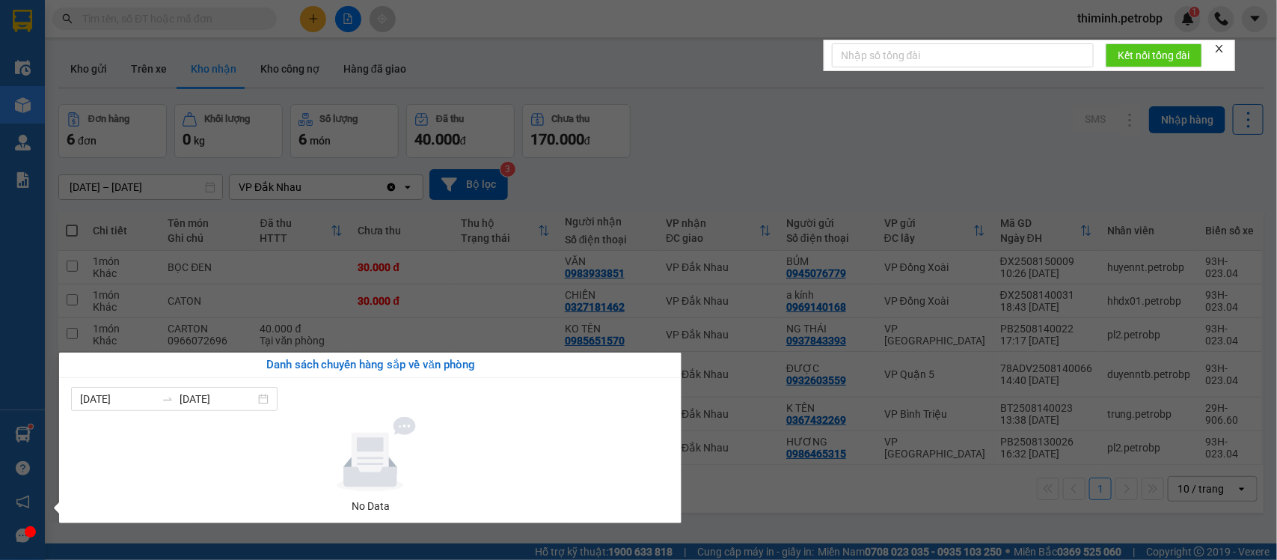
click at [26, 442] on div "Điều hành xe Kho hàng mới Quản [PERSON_NAME] lý chuyến Quản lý giao nhận mới Qu…" at bounding box center [22, 280] width 45 height 560
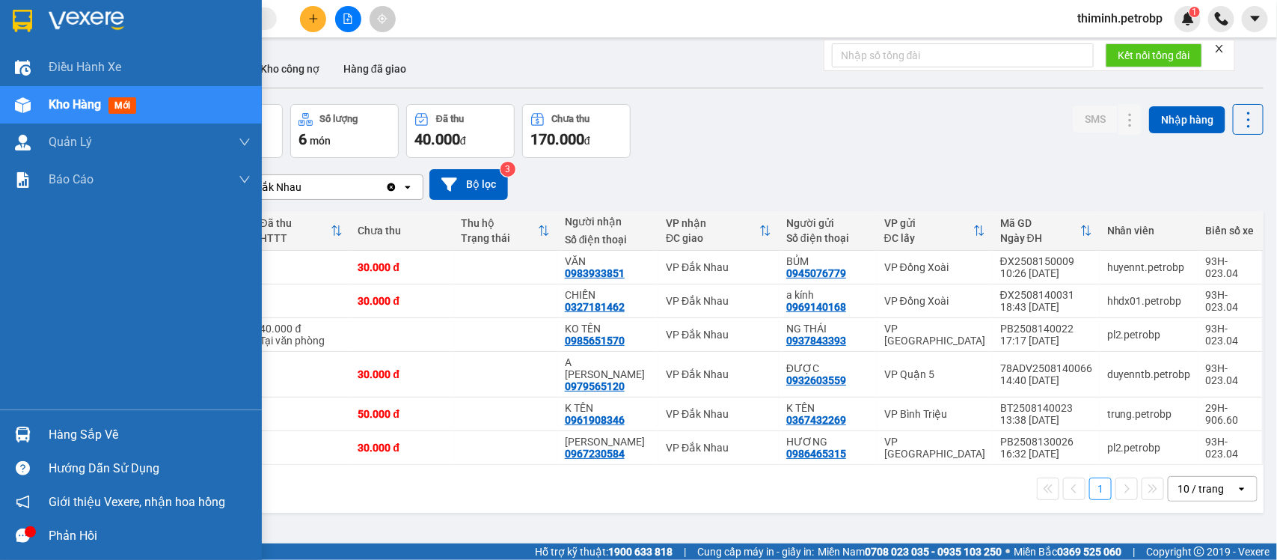
click at [65, 441] on div "Hàng sắp về" at bounding box center [150, 434] width 202 height 22
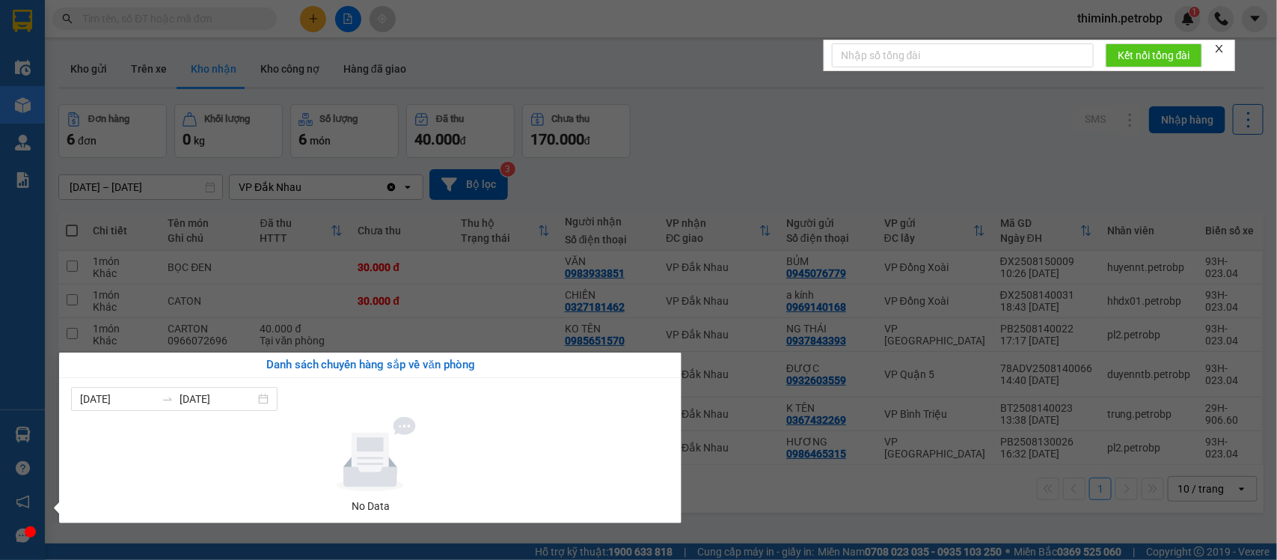
click at [790, 516] on section "Kết quả tìm kiếm ( 1 ) Bộ lọc Mã ĐH Trạng thái Món hàng Tổng cước Chưa cước Ngư…" at bounding box center [638, 280] width 1277 height 560
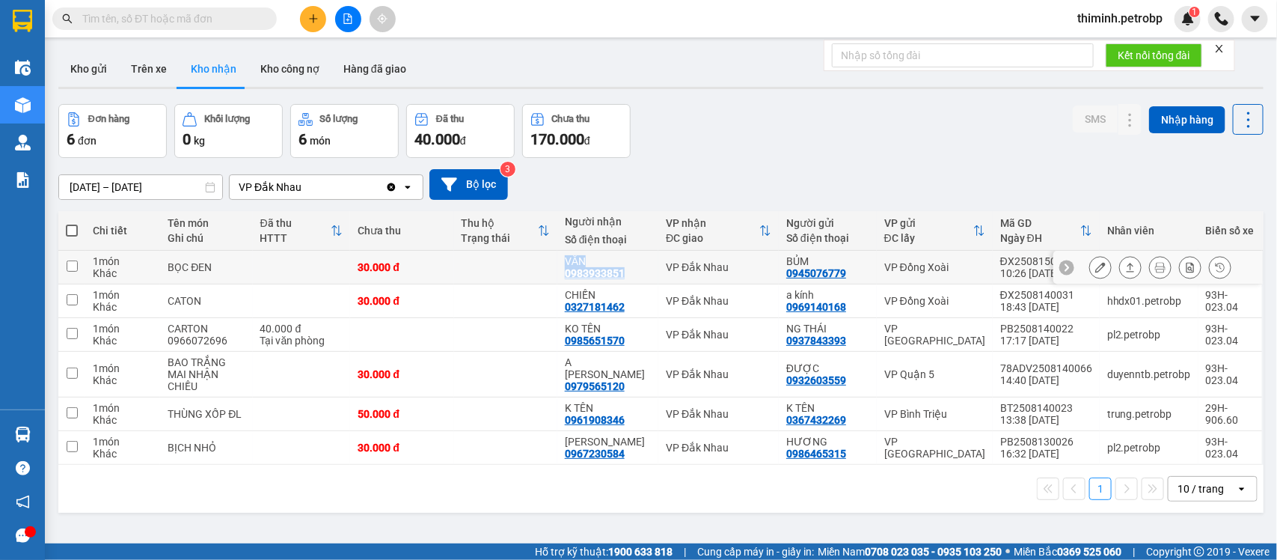
drag, startPoint x: 627, startPoint y: 275, endPoint x: 557, endPoint y: 277, distance: 69.6
click at [557, 277] on tr "1 món Khác BỌC ĐEN 30.000 đ VĂN 0983933851 VP [GEOGRAPHIC_DATA] BỦM 0945076779 …" at bounding box center [660, 268] width 1205 height 34
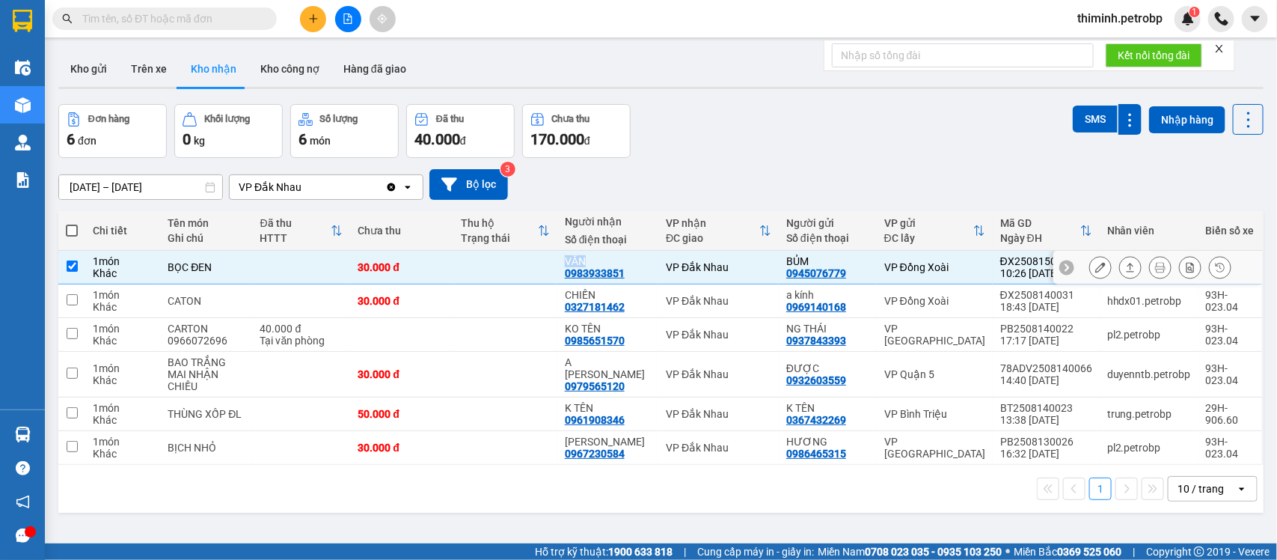
click at [566, 278] on tr "1 món Khác BỌC ĐEN 30.000 đ VĂN 0983933851 VP [GEOGRAPHIC_DATA] BỦM 0945076779 …" at bounding box center [660, 268] width 1205 height 34
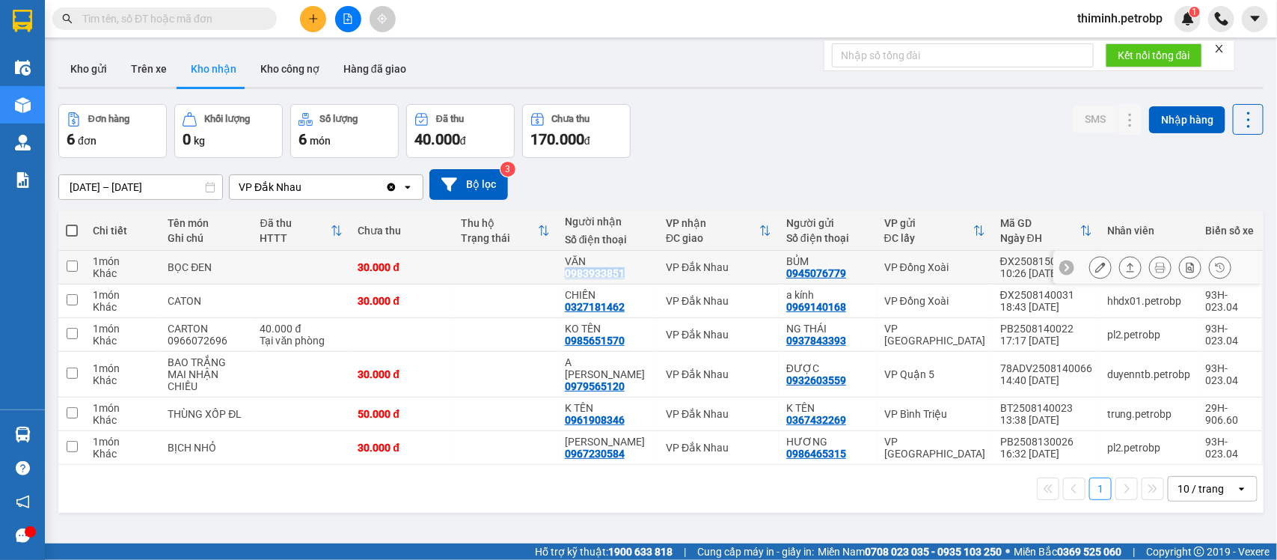
drag, startPoint x: 623, startPoint y: 273, endPoint x: 563, endPoint y: 275, distance: 60.6
click at [563, 275] on td "VĂN 0983933851" at bounding box center [608, 268] width 102 height 34
checkbox input "true"
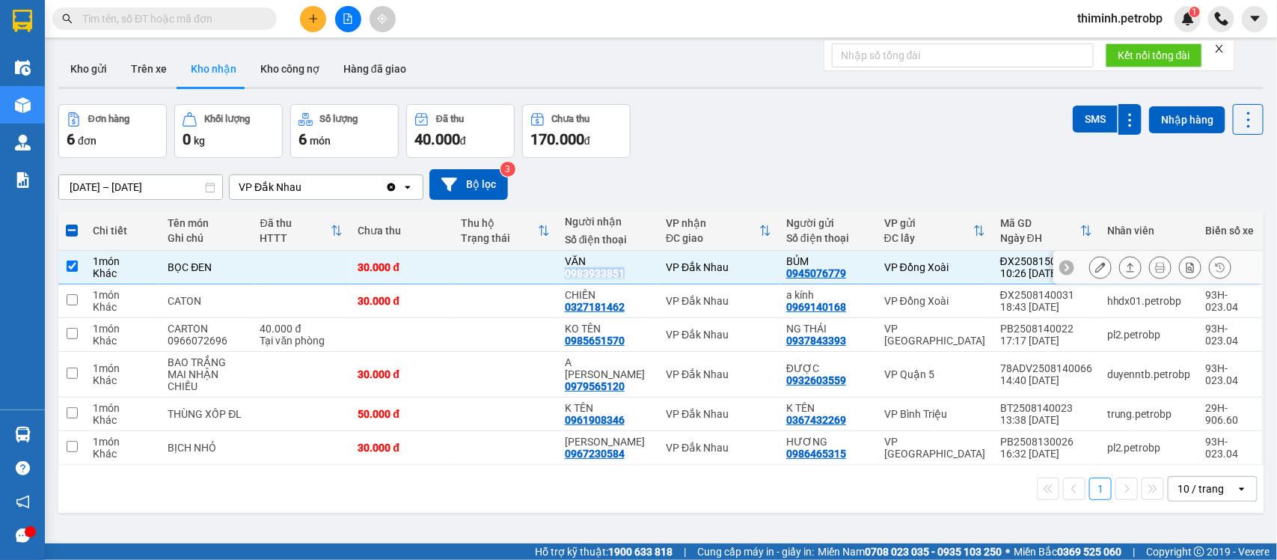
copy div "0983933851"
click at [762, 420] on div "VP Đắk Nhau" at bounding box center [718, 414] width 105 height 12
checkbox input "true"
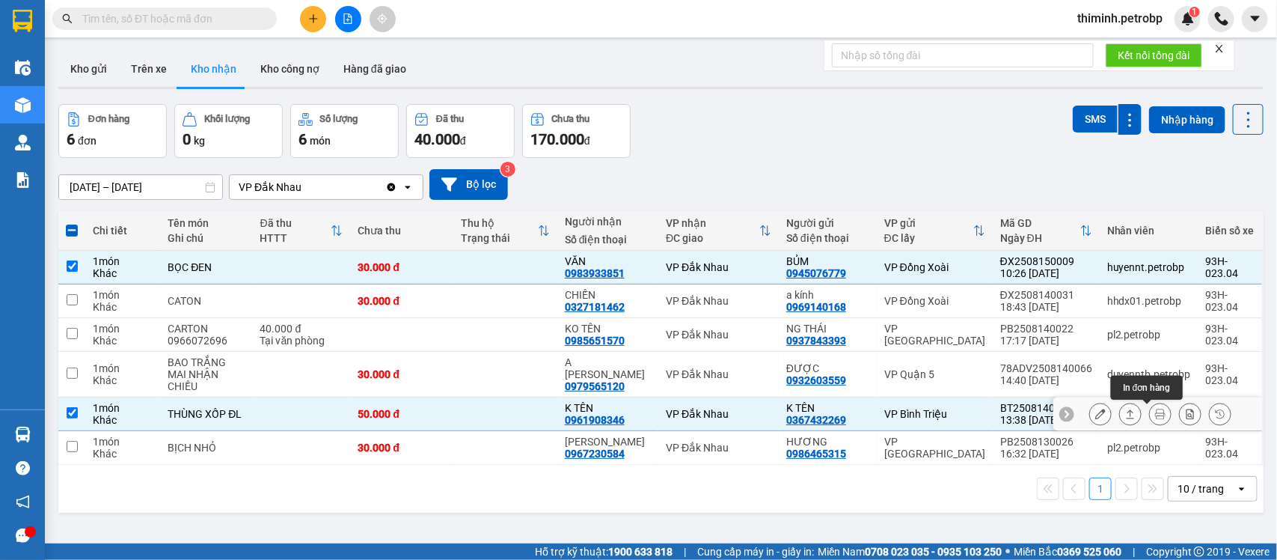
click at [1120, 413] on button at bounding box center [1130, 414] width 21 height 26
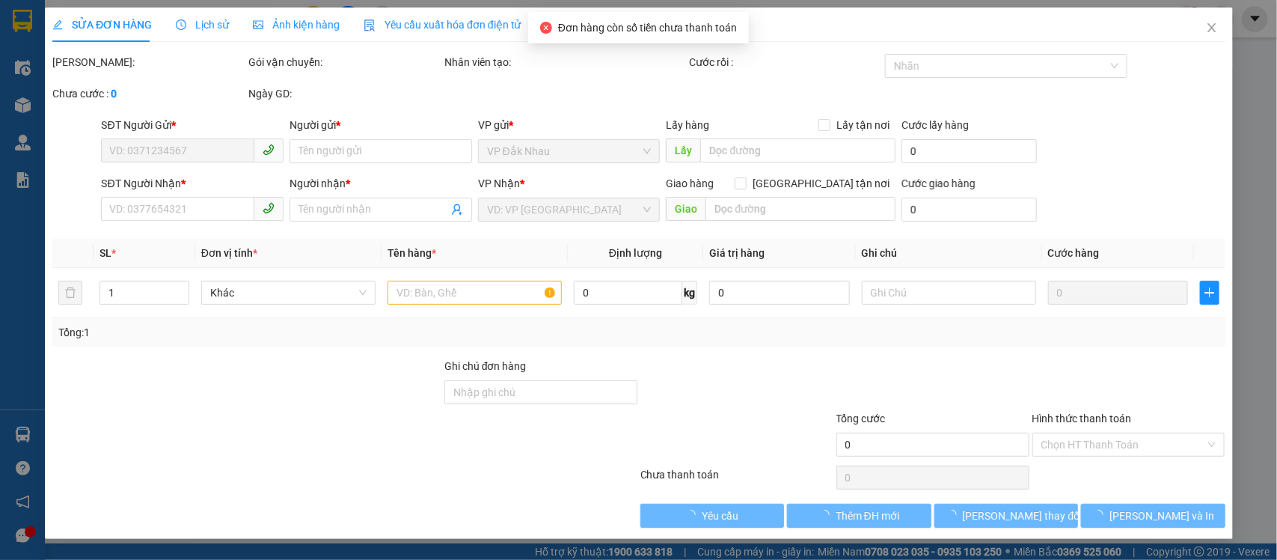
type input "0367432269"
type input "K TÊN"
type input "0961908346"
type input "K TÊN"
type input "50.000"
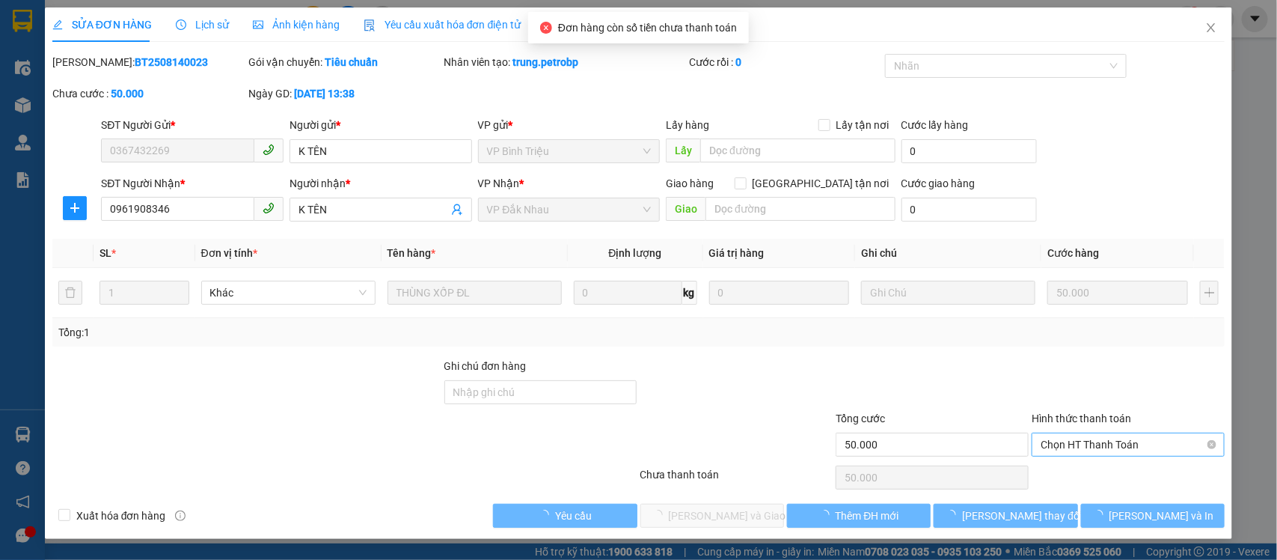
click at [1104, 455] on span "Chọn HT Thanh Toán" at bounding box center [1128, 444] width 175 height 22
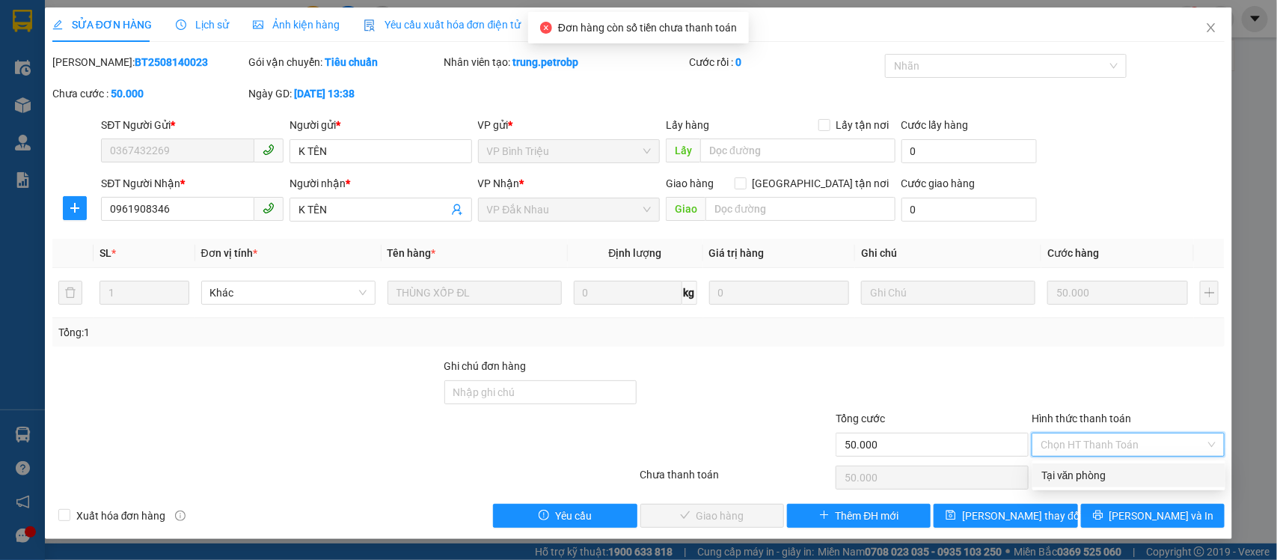
click at [1075, 477] on div "Tại văn phòng" at bounding box center [1128, 475] width 175 height 16
type input "0"
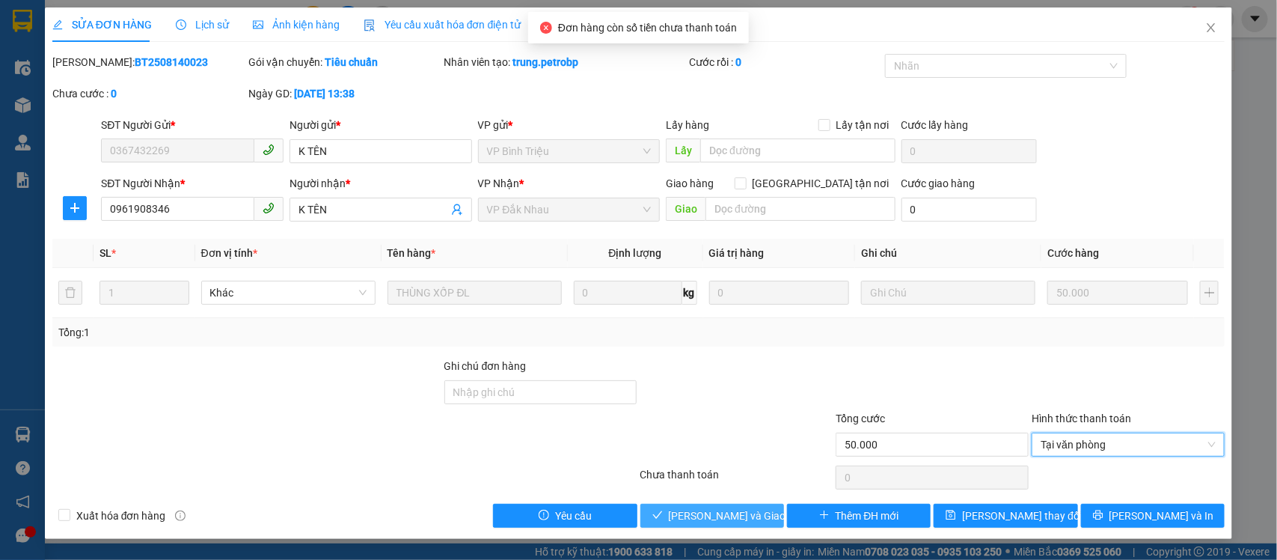
click at [748, 521] on span "[PERSON_NAME] và Giao hàng" at bounding box center [741, 515] width 144 height 16
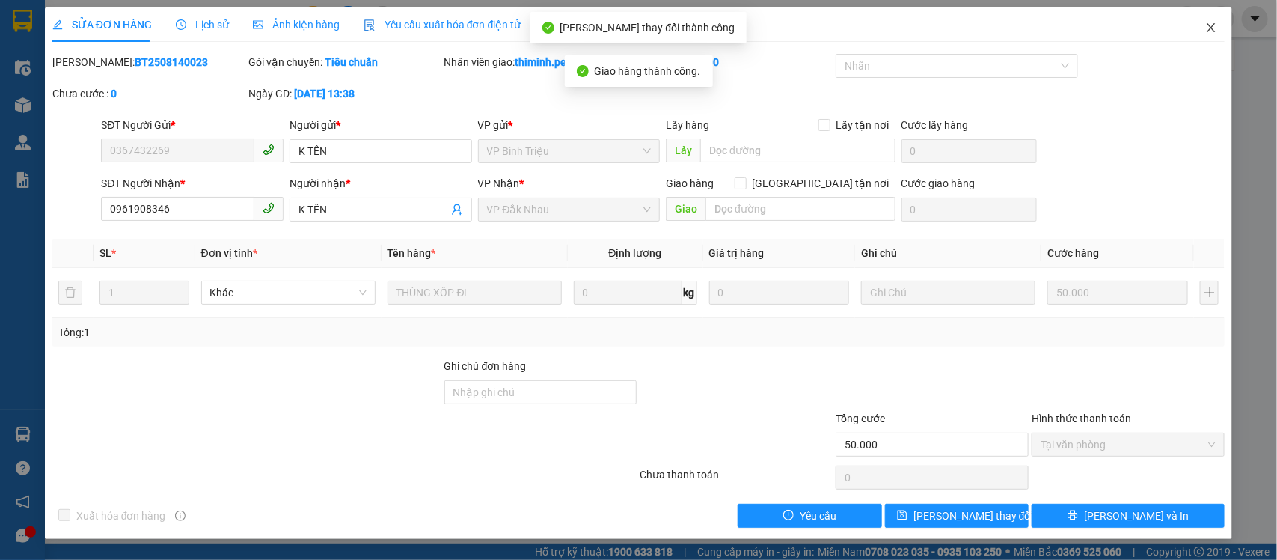
click at [1202, 31] on span "Close" at bounding box center [1211, 28] width 42 height 42
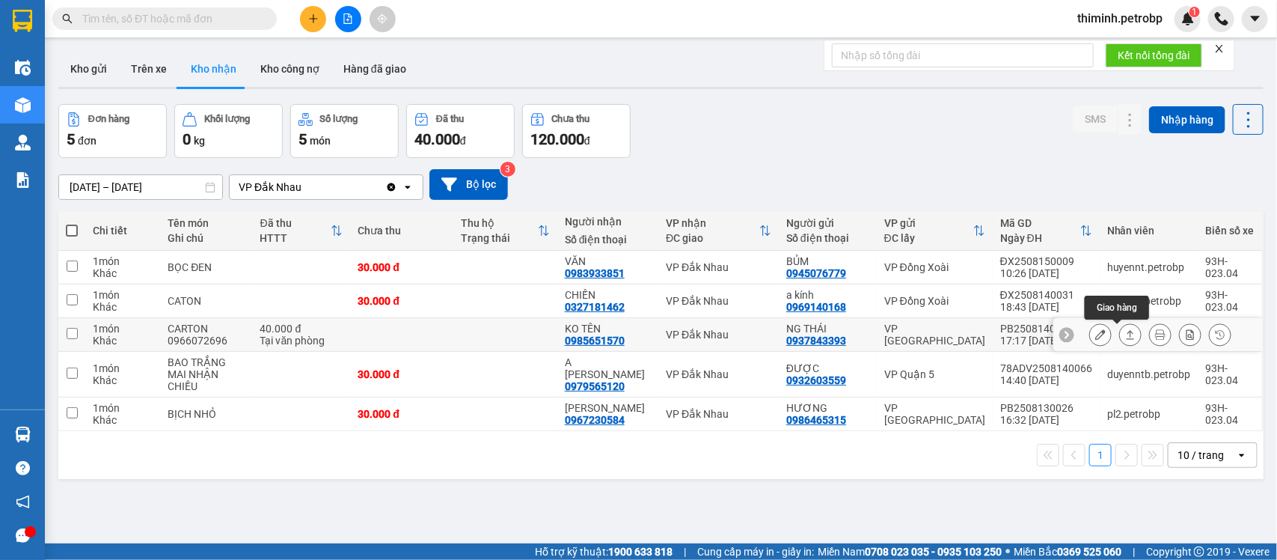
click at [1120, 335] on button at bounding box center [1130, 335] width 21 height 26
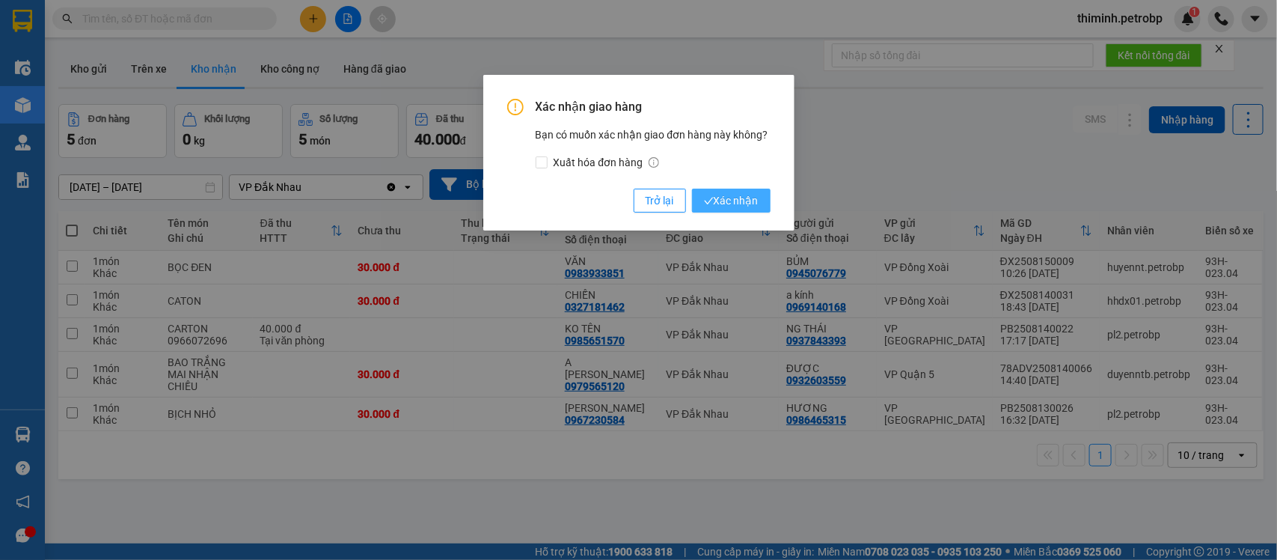
click at [726, 197] on span "Xác nhận" at bounding box center [731, 200] width 55 height 16
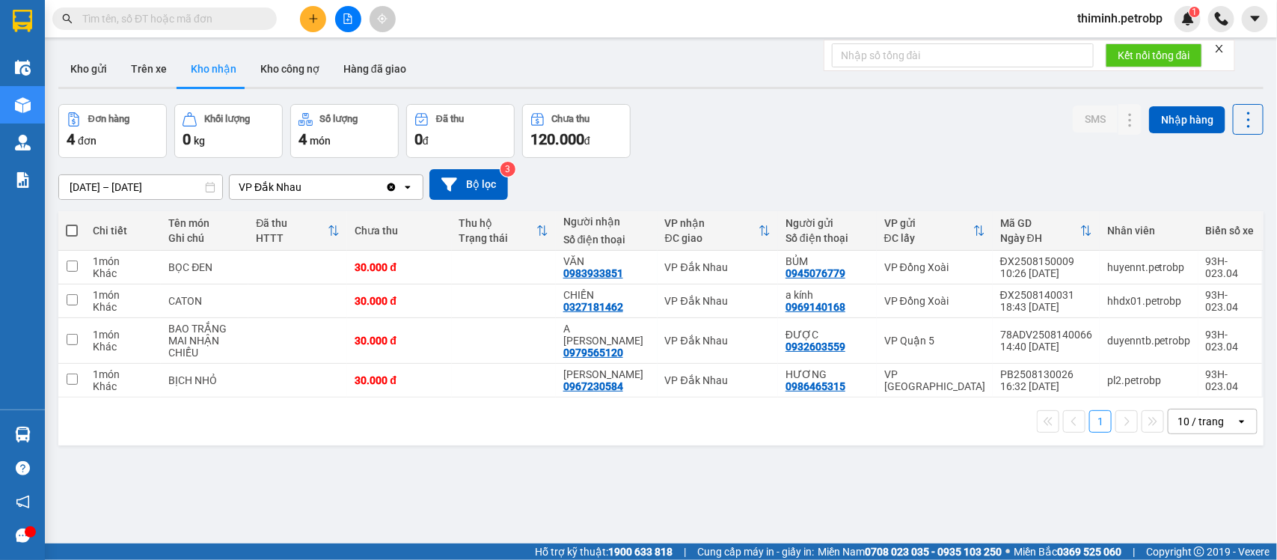
click at [101, 177] on input "[DATE] – [DATE]" at bounding box center [140, 187] width 163 height 24
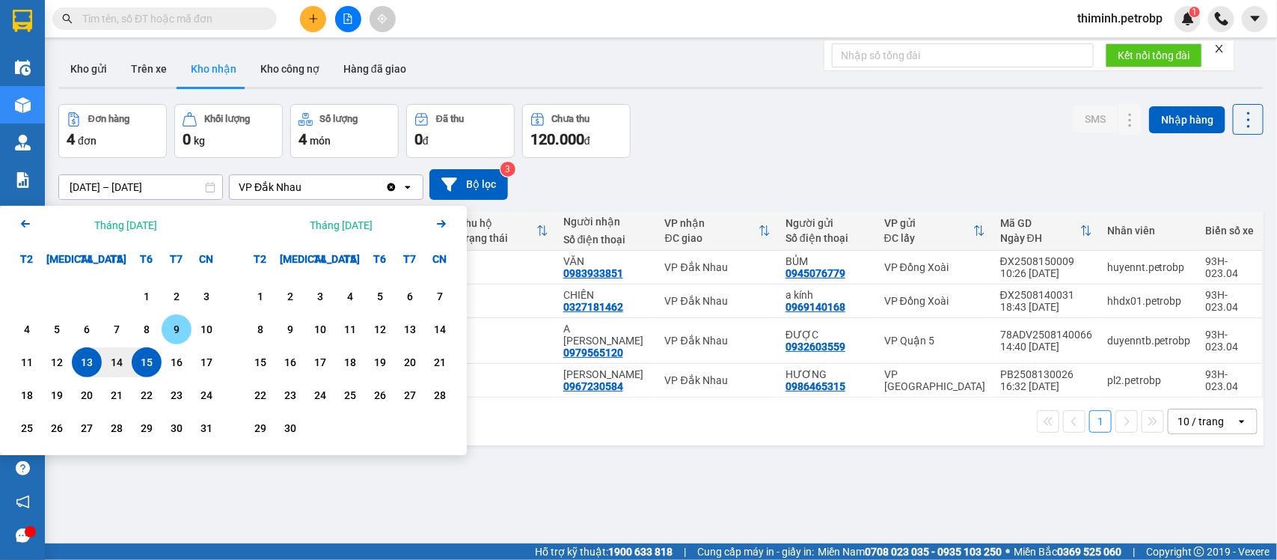
click at [185, 329] on div "9" at bounding box center [176, 329] width 21 height 18
click at [153, 348] on div "15" at bounding box center [147, 362] width 30 height 30
type input "[DATE] – [DATE]"
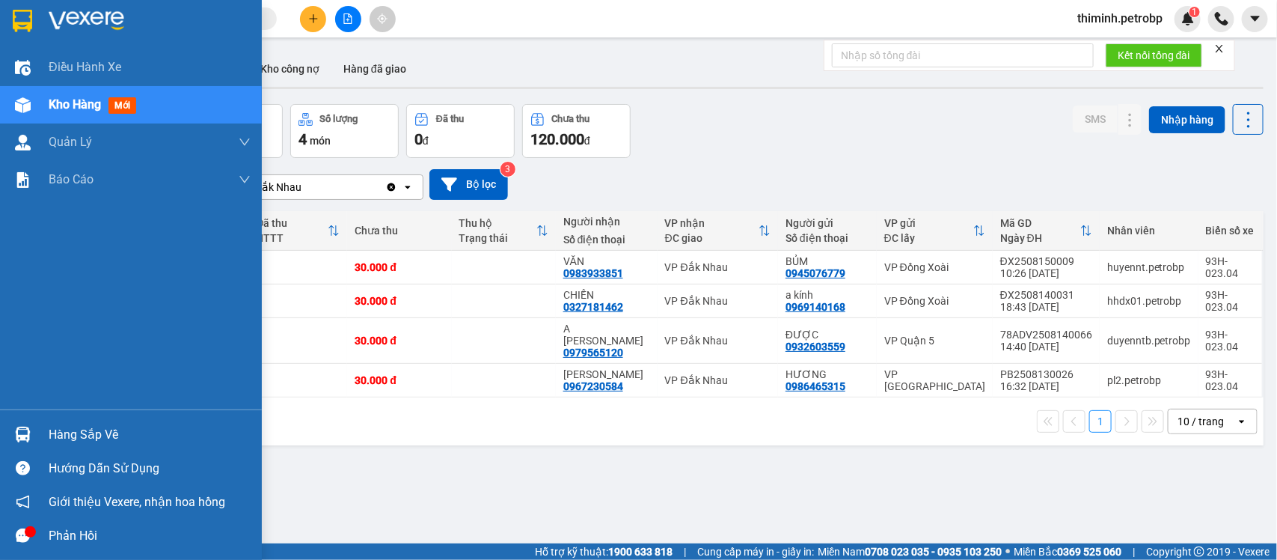
click at [49, 435] on div "Hàng sắp về" at bounding box center [150, 434] width 202 height 22
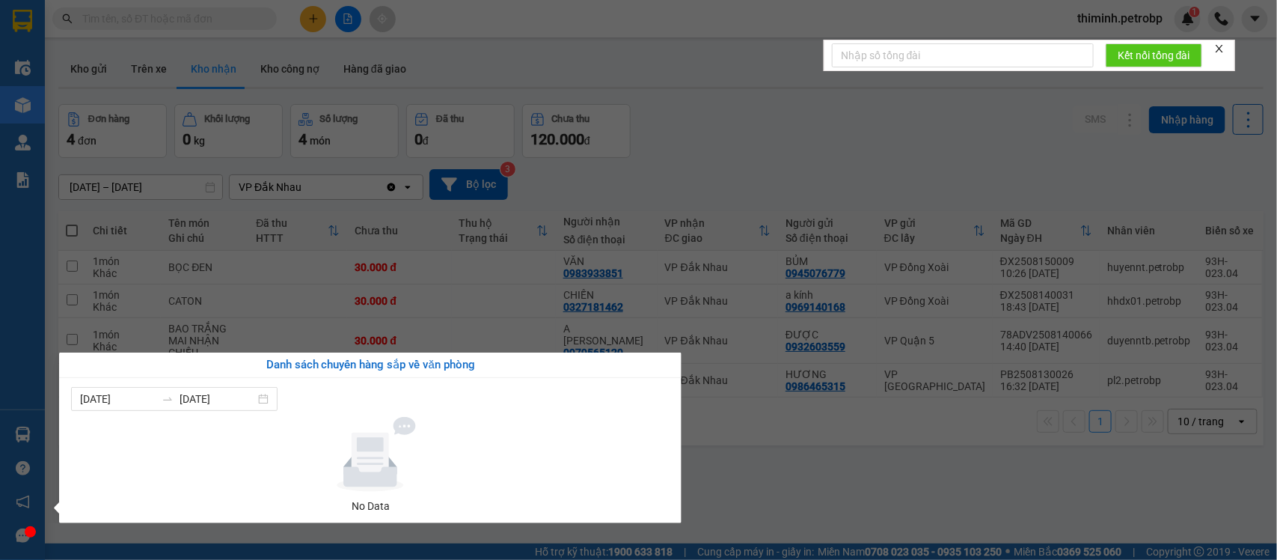
click at [757, 492] on section "Kết quả tìm kiếm ( 1 ) Bộ lọc Mã ĐH Trạng thái Món hàng Tổng cước Chưa cước Ngư…" at bounding box center [638, 280] width 1277 height 560
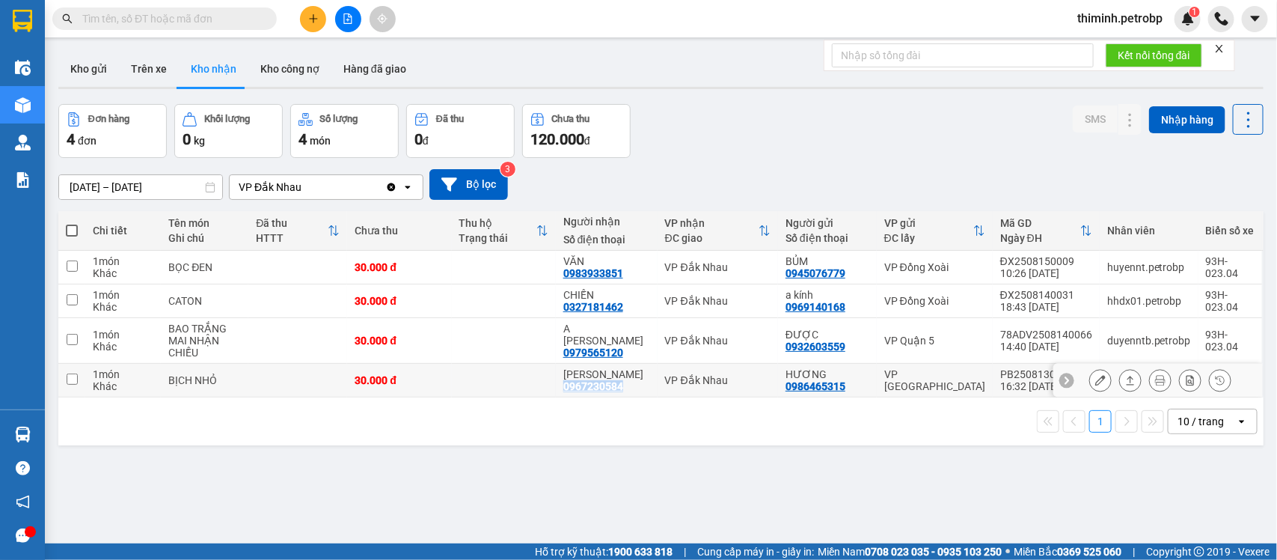
drag, startPoint x: 563, startPoint y: 386, endPoint x: 628, endPoint y: 390, distance: 65.9
click at [628, 390] on td "[PERSON_NAME] 0967230584" at bounding box center [607, 381] width 102 height 34
checkbox input "true"
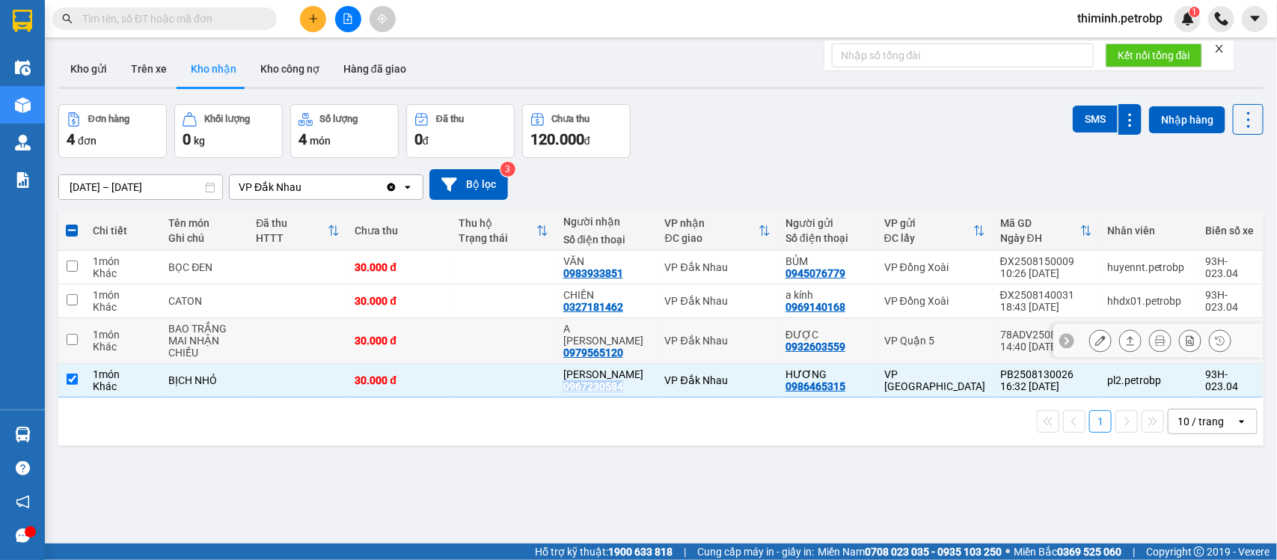
copy div "0967230584"
click at [578, 430] on div "1 10 / trang open" at bounding box center [660, 420] width 1193 height 25
click at [625, 353] on td "A PHI THANH 0979565120" at bounding box center [607, 341] width 102 height 46
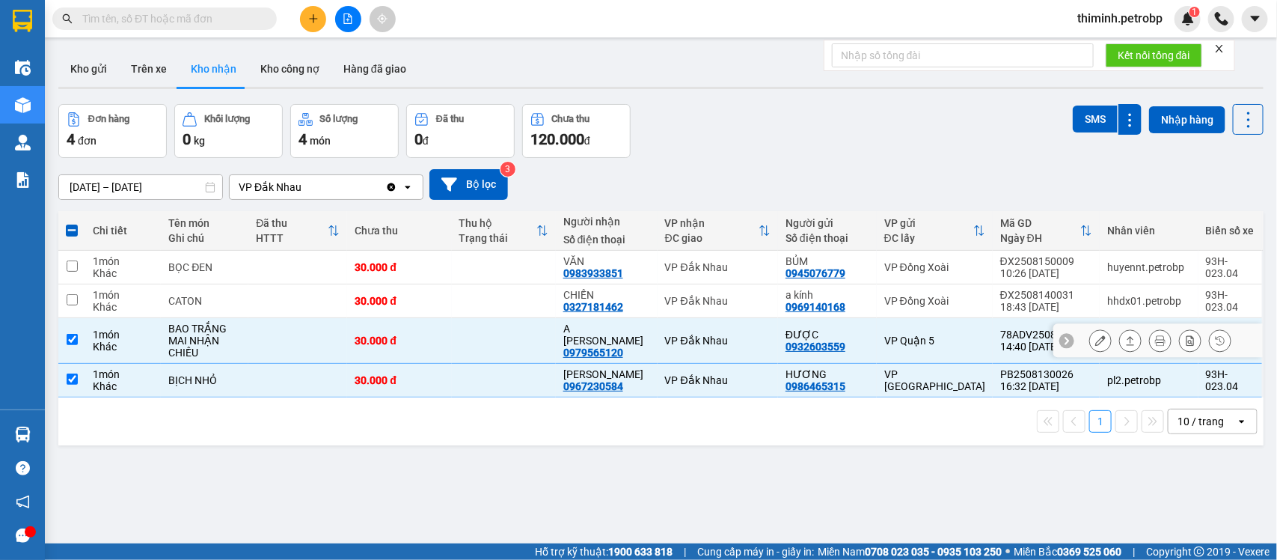
click at [622, 346] on div "0979565120" at bounding box center [593, 352] width 60 height 12
drag, startPoint x: 625, startPoint y: 345, endPoint x: 563, endPoint y: 346, distance: 62.1
click at [563, 346] on td "A PHI THANH 0979565120" at bounding box center [607, 341] width 102 height 46
checkbox input "false"
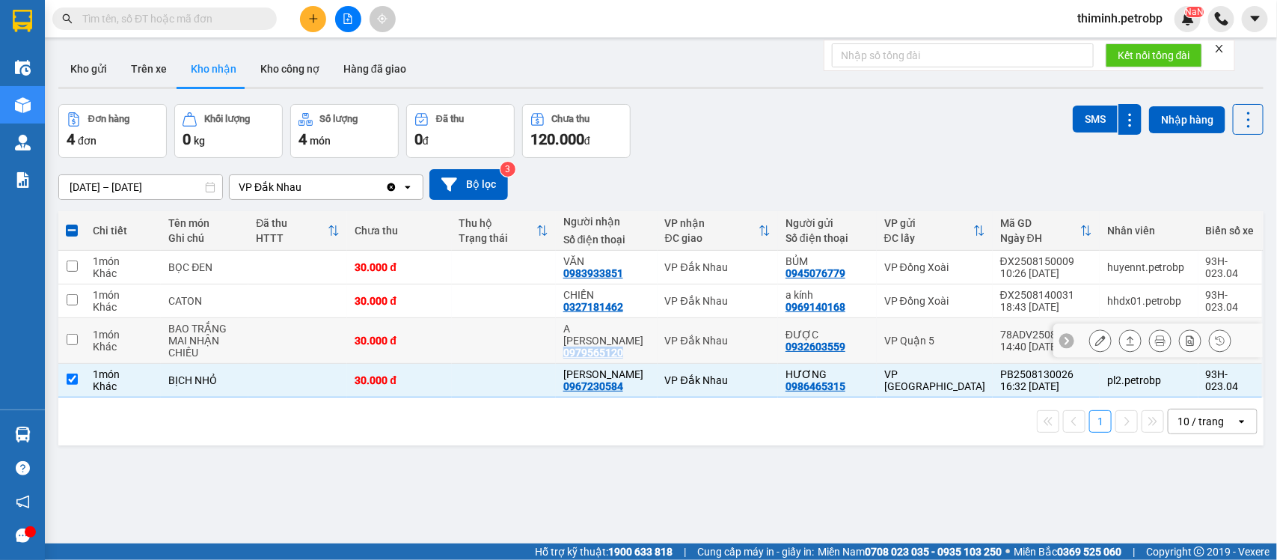
copy div "0979565120"
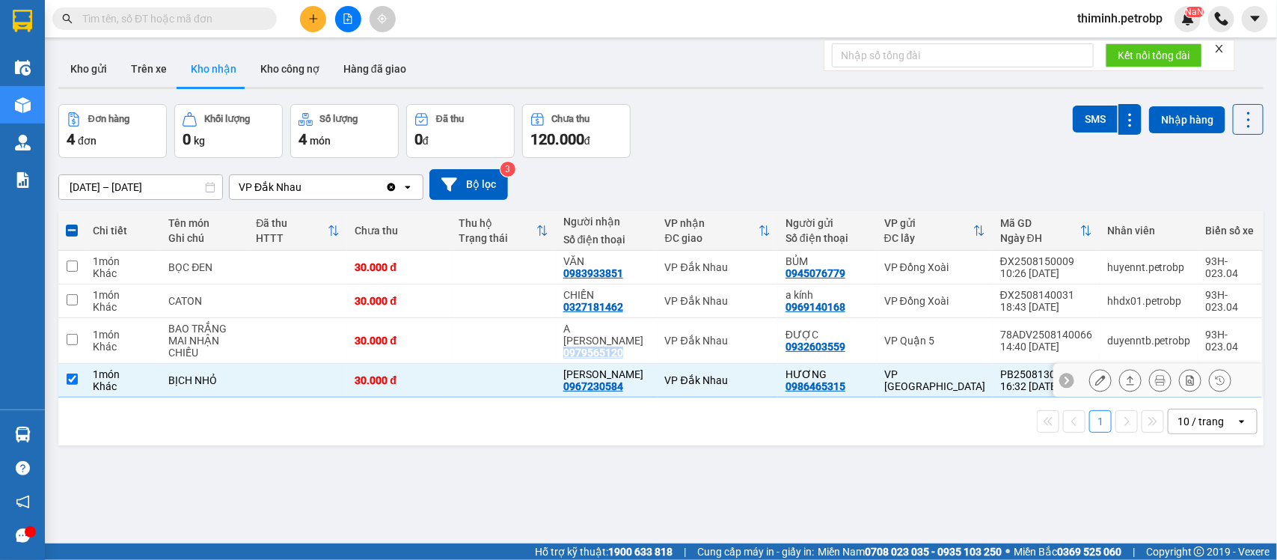
click at [71, 383] on input "checkbox" at bounding box center [72, 378] width 11 height 11
checkbox input "false"
